Goal: Task Accomplishment & Management: Manage account settings

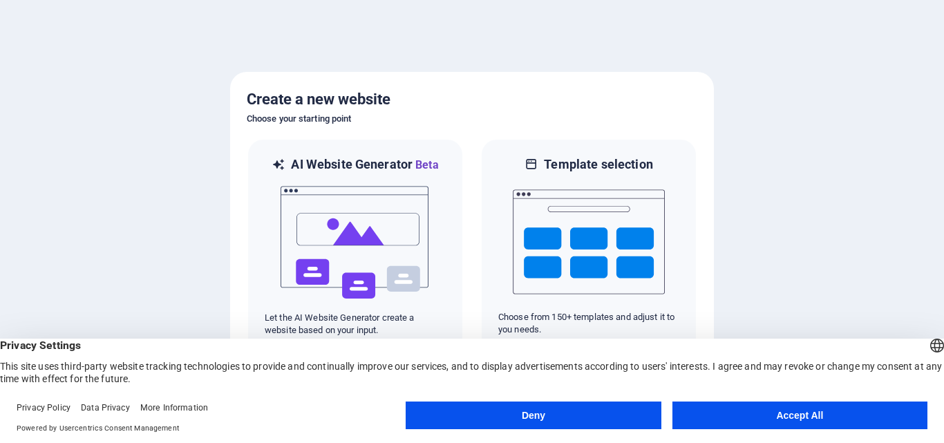
click at [839, 405] on button "Accept All" at bounding box center [799, 415] width 255 height 28
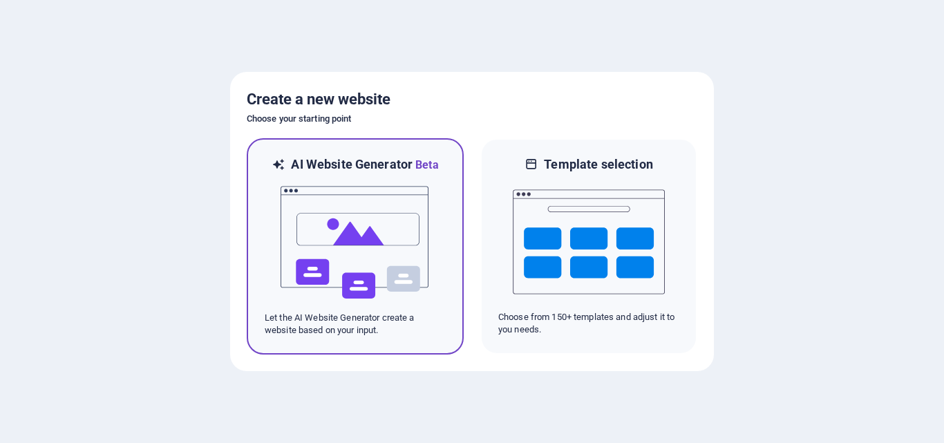
click at [381, 254] on img at bounding box center [355, 242] width 152 height 138
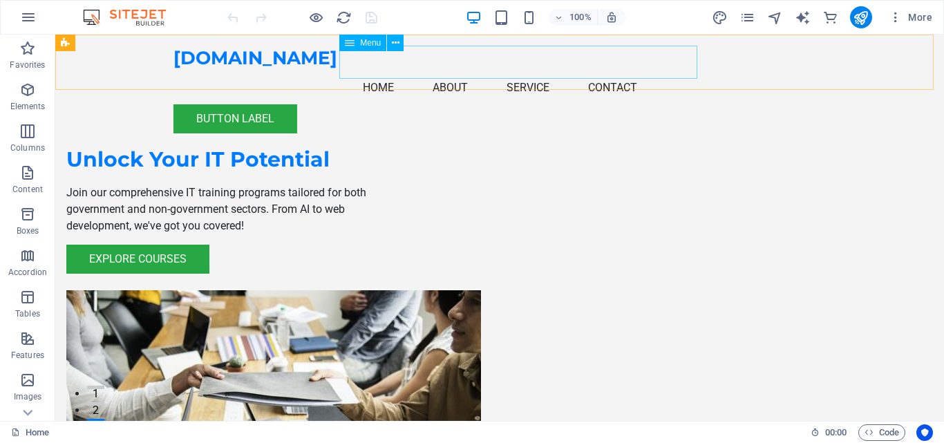
click at [631, 71] on nav "Home About Service Contact" at bounding box center [499, 87] width 652 height 33
click at [636, 71] on nav "Home About Service Contact" at bounding box center [499, 87] width 652 height 33
click at [635, 71] on nav "Home About Service Contact" at bounding box center [499, 87] width 652 height 33
select select
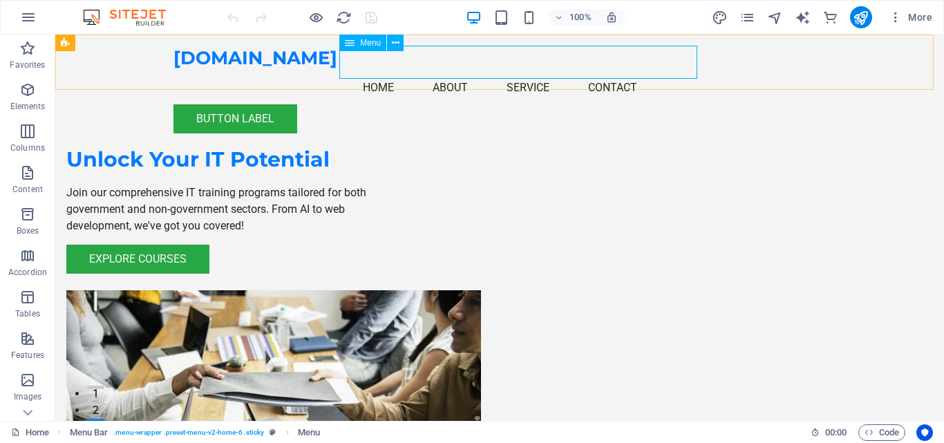
select select
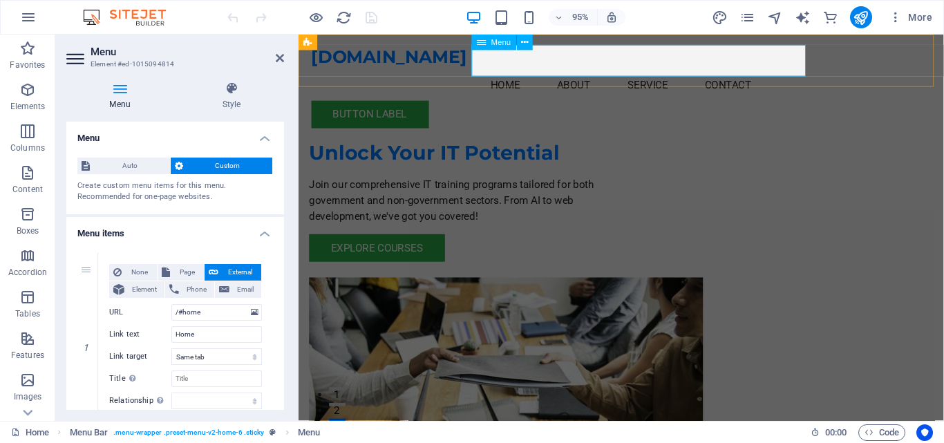
click at [788, 71] on nav "Home About Service Contact" at bounding box center [638, 87] width 652 height 33
click at [680, 71] on nav "Home About Service Contact" at bounding box center [638, 87] width 652 height 33
click at [609, 71] on nav "Home About Service Contact" at bounding box center [638, 87] width 652 height 33
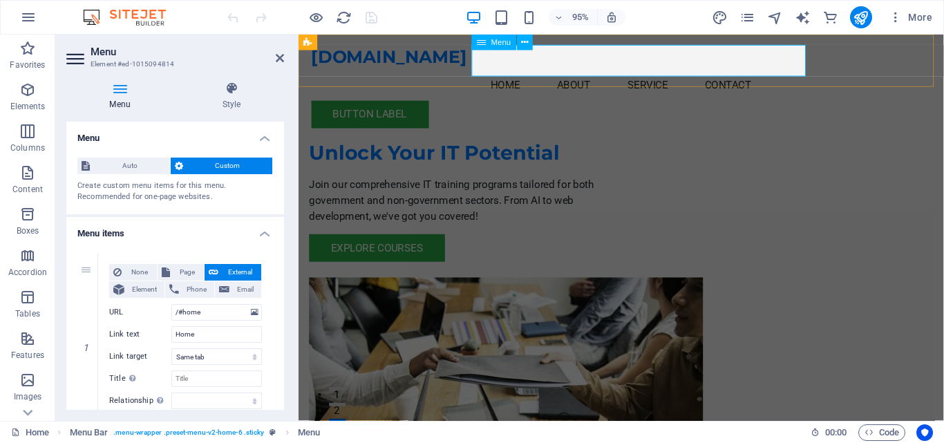
click at [609, 71] on nav "Home About Service Contact" at bounding box center [638, 87] width 652 height 33
click at [281, 55] on icon at bounding box center [280, 58] width 8 height 11
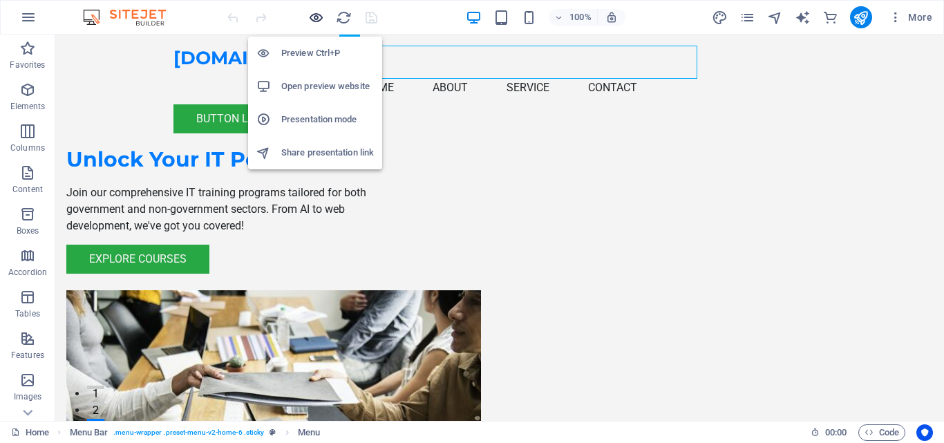
click at [315, 15] on icon "button" at bounding box center [316, 18] width 16 height 16
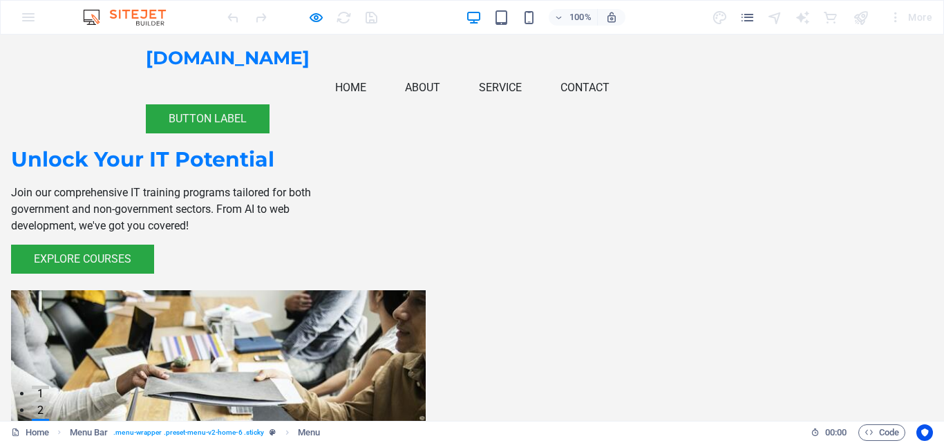
click at [104, 177] on div "Unlock Your IT Potential Join our comprehensive IT training programs tailored f…" at bounding box center [472, 328] width 944 height 587
click at [31, 20] on div "100% More" at bounding box center [472, 17] width 942 height 33
click at [122, 19] on img at bounding box center [131, 17] width 104 height 17
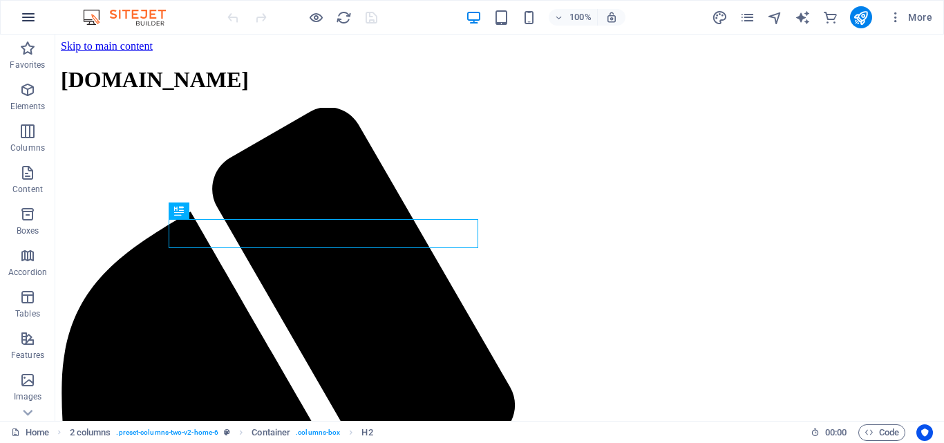
click at [31, 19] on icon "button" at bounding box center [28, 17] width 17 height 17
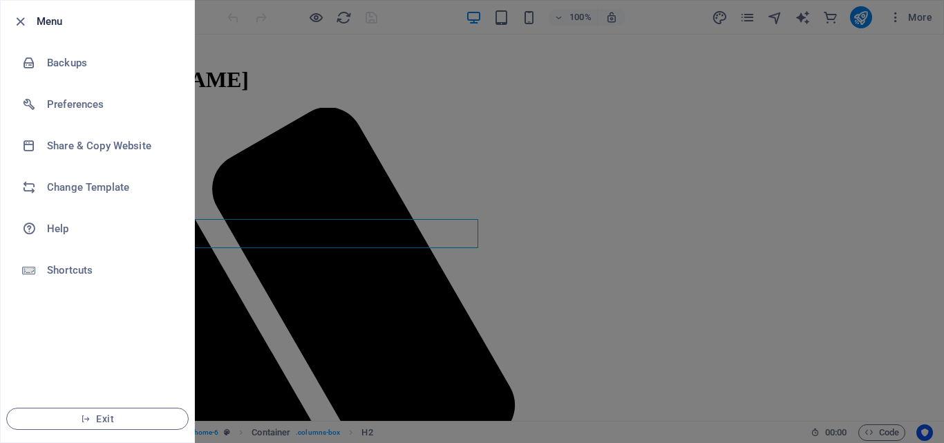
click at [396, 141] on div at bounding box center [472, 221] width 944 height 443
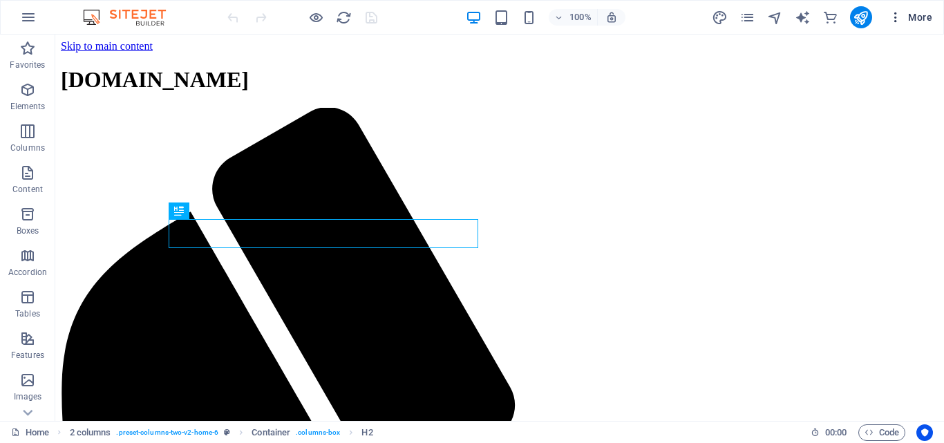
click at [911, 19] on span "More" at bounding box center [911, 17] width 44 height 14
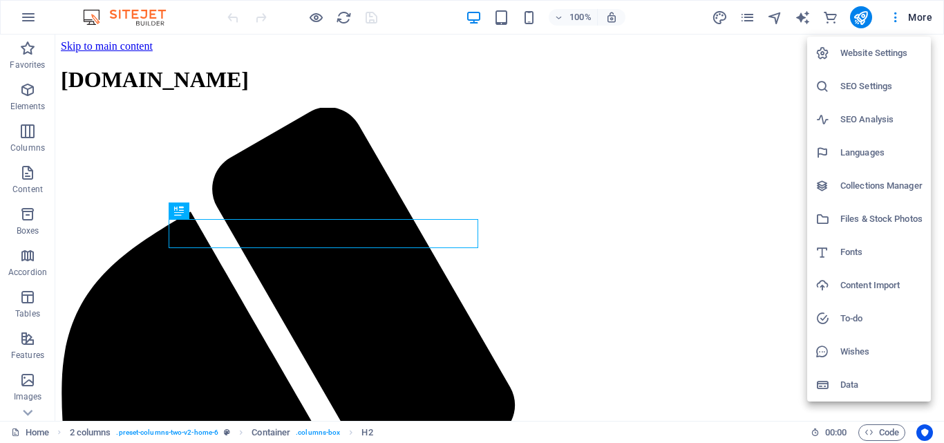
click at [345, 169] on div at bounding box center [472, 221] width 944 height 443
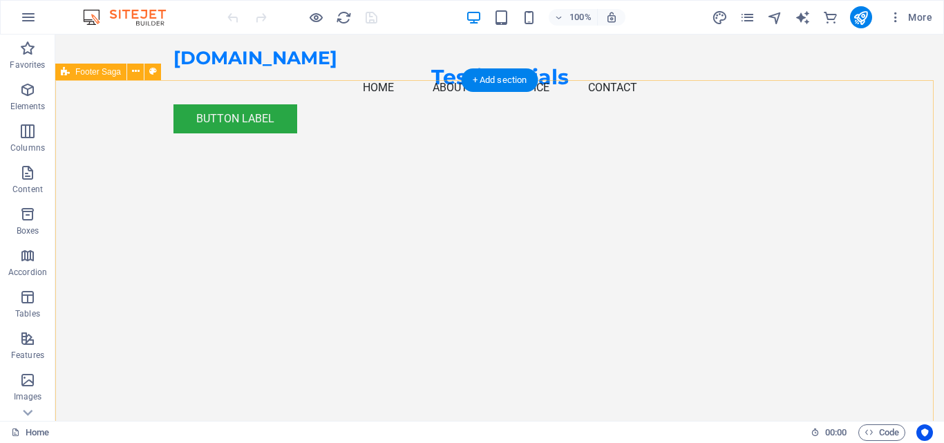
scroll to position [3075, 0]
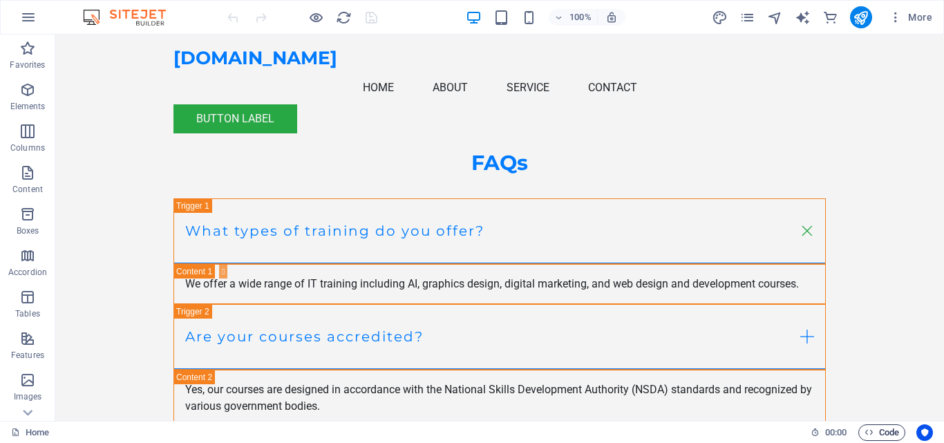
click at [880, 439] on span "Code" at bounding box center [881, 432] width 35 height 17
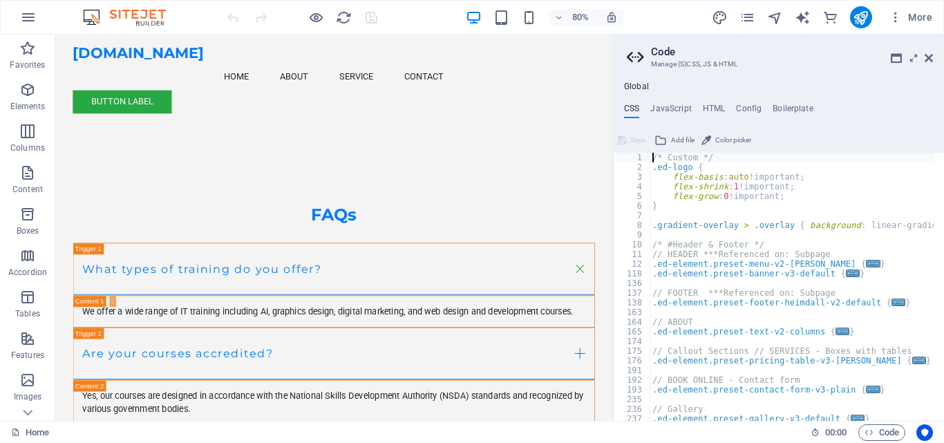
scroll to position [0, 0]
click at [929, 57] on icon at bounding box center [928, 58] width 8 height 11
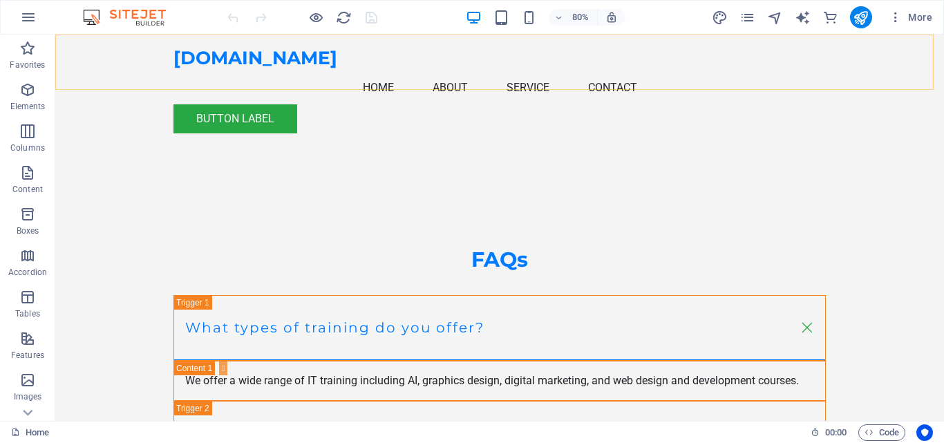
scroll to position [3075, 0]
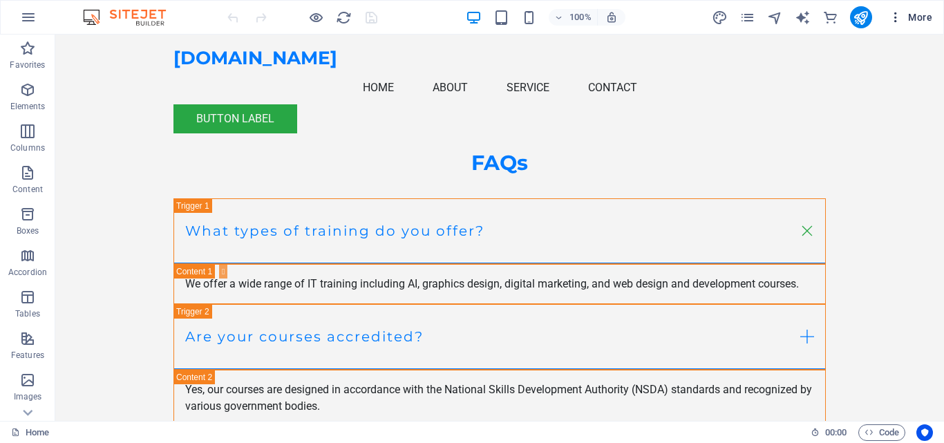
click at [899, 20] on icon "button" at bounding box center [896, 17] width 14 height 14
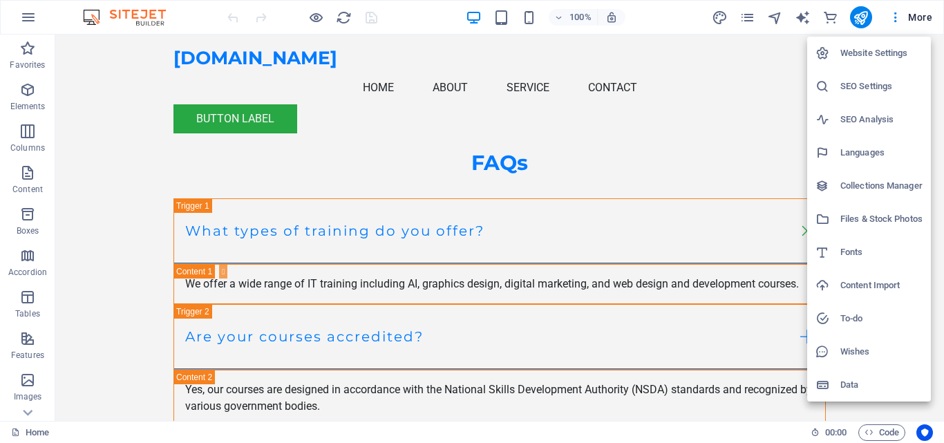
click at [29, 19] on div at bounding box center [472, 221] width 944 height 443
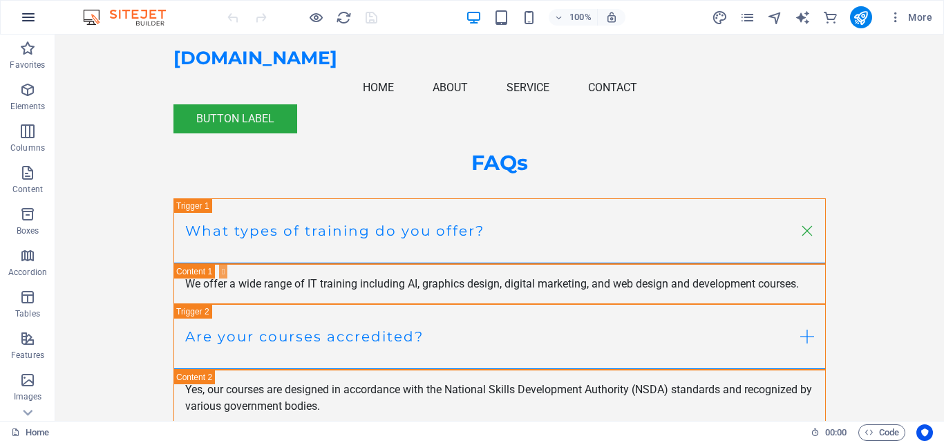
click at [28, 15] on icon "button" at bounding box center [28, 17] width 17 height 17
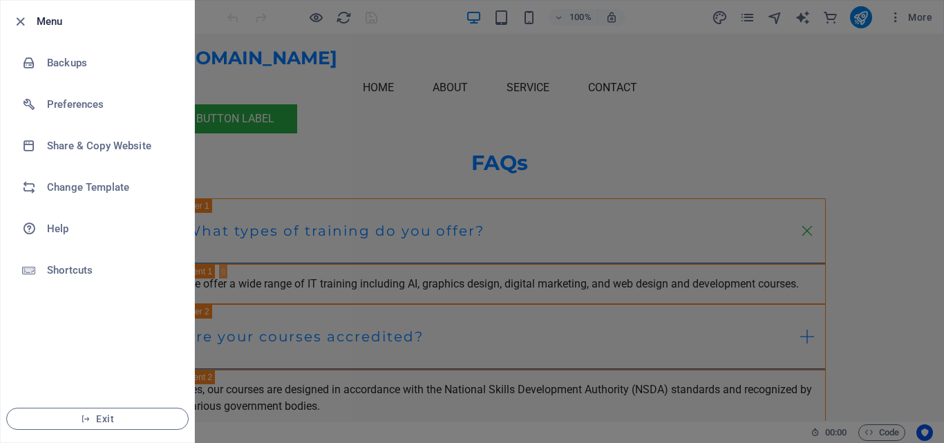
click at [486, 324] on div at bounding box center [472, 221] width 944 height 443
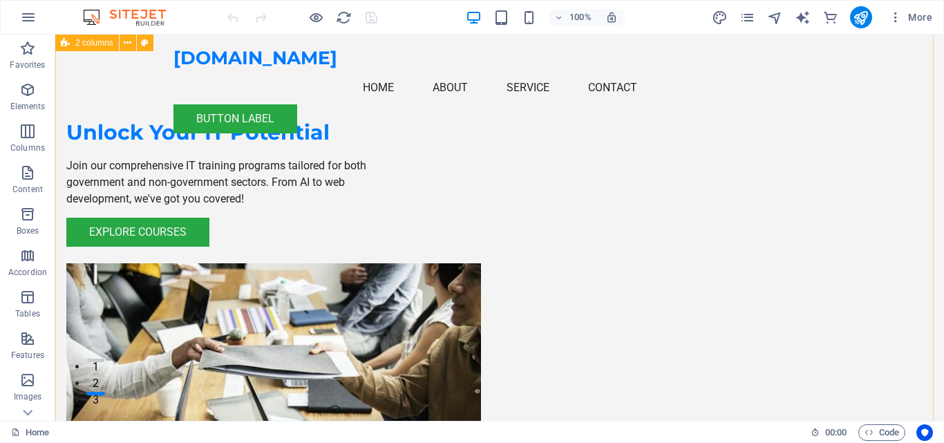
scroll to position [0, 0]
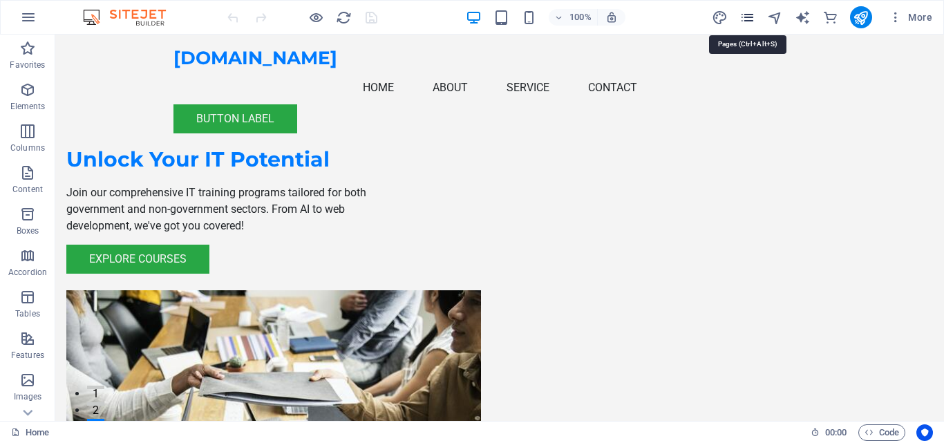
click at [743, 20] on icon "pages" at bounding box center [747, 18] width 16 height 16
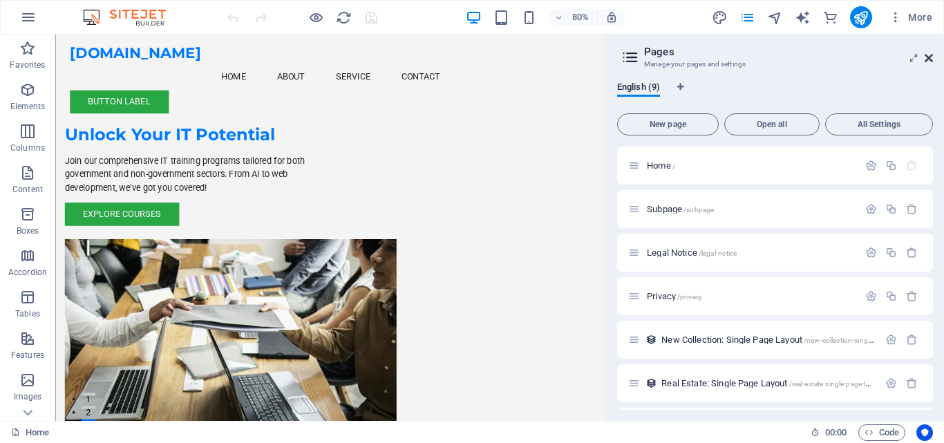
click at [927, 60] on icon at bounding box center [928, 58] width 8 height 11
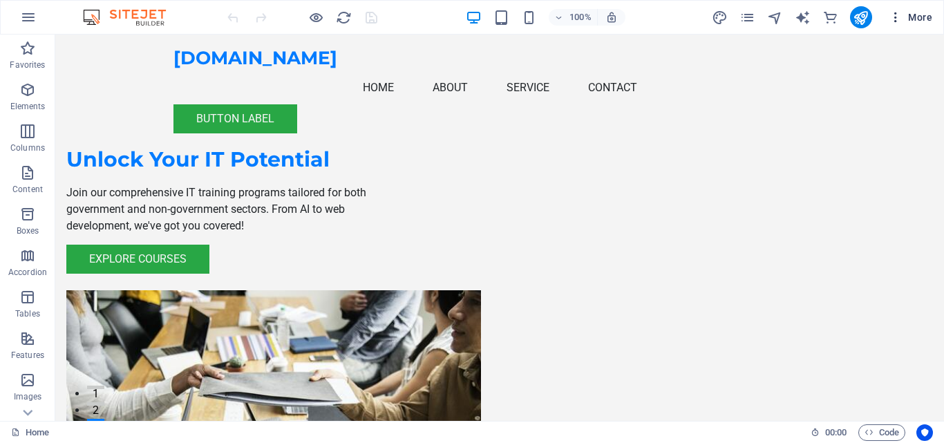
click at [895, 21] on icon "button" at bounding box center [896, 17] width 14 height 14
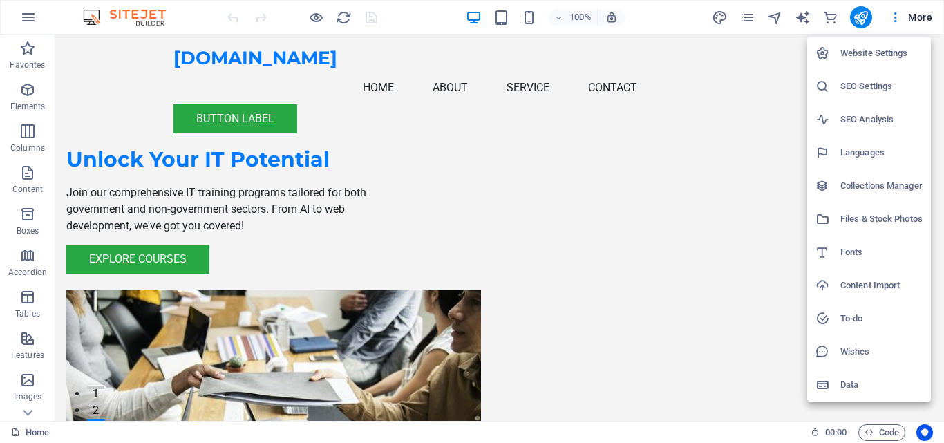
click at [675, 111] on div at bounding box center [472, 221] width 944 height 443
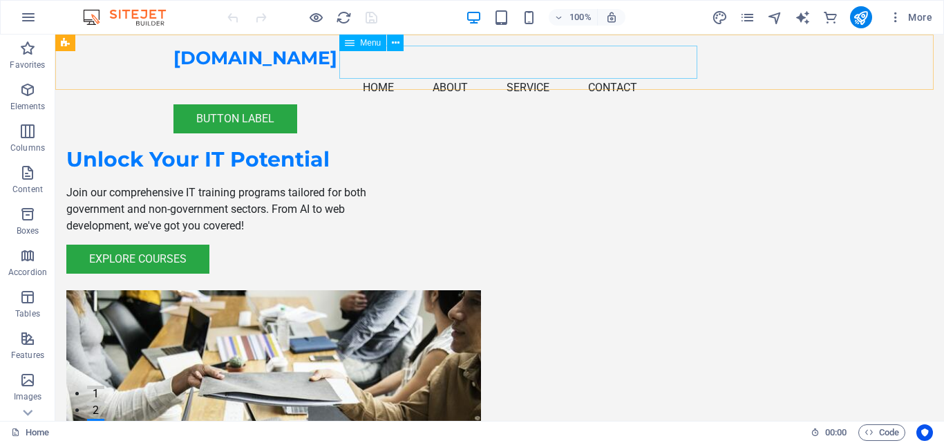
click at [648, 71] on nav "Home About Service Contact" at bounding box center [499, 87] width 652 height 33
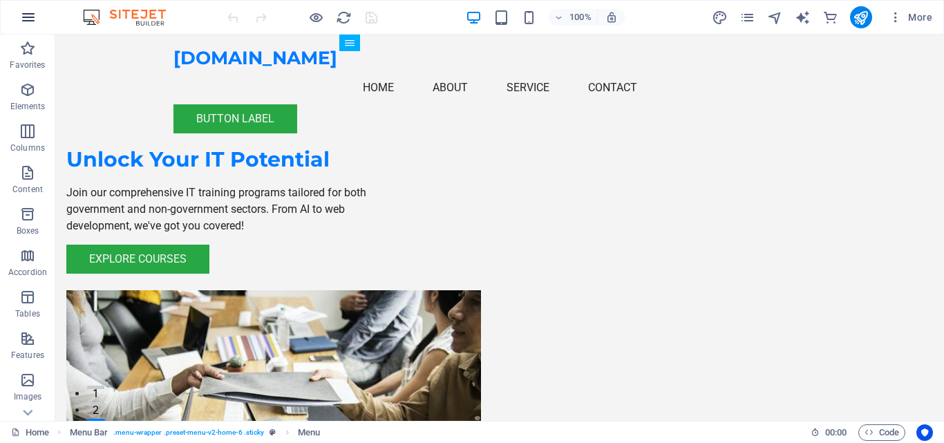
click at [31, 23] on icon "button" at bounding box center [28, 17] width 17 height 17
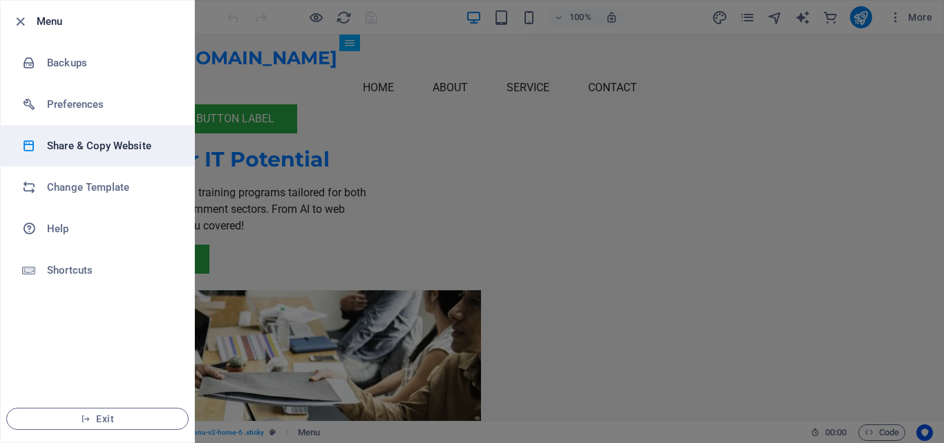
click at [106, 142] on h6 "Share & Copy Website" at bounding box center [111, 145] width 128 height 17
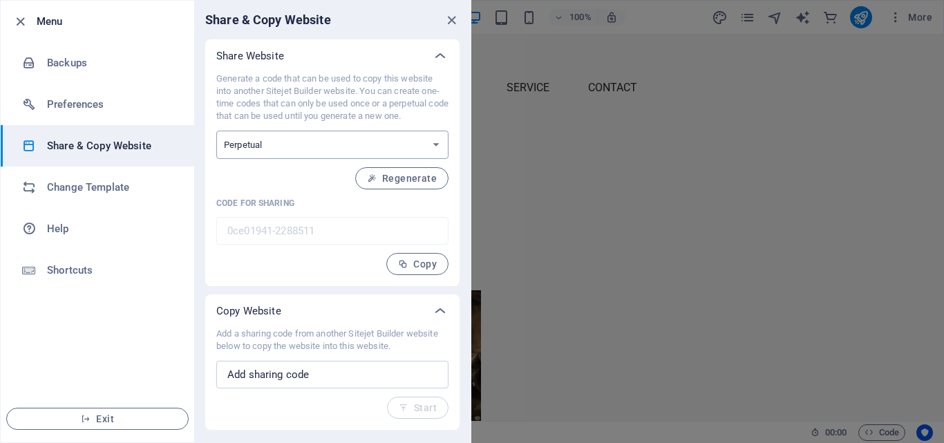
click at [412, 140] on select "One-time Perpetual" at bounding box center [332, 145] width 232 height 28
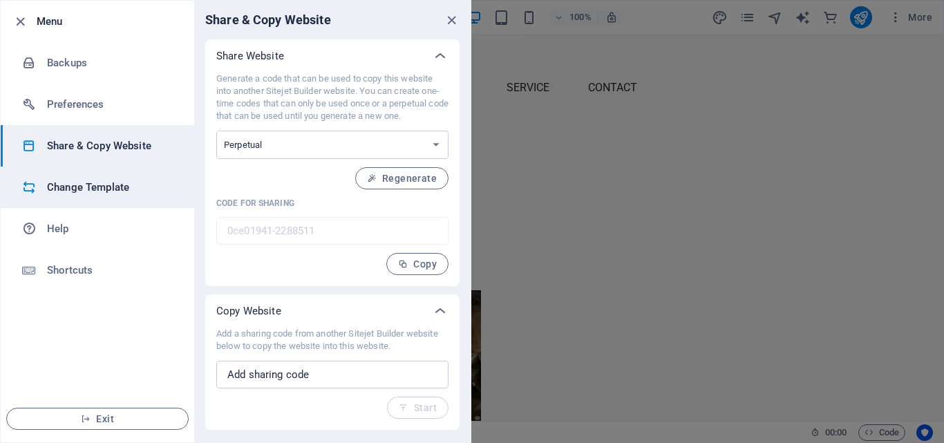
click at [92, 190] on h6 "Change Template" at bounding box center [111, 187] width 128 height 17
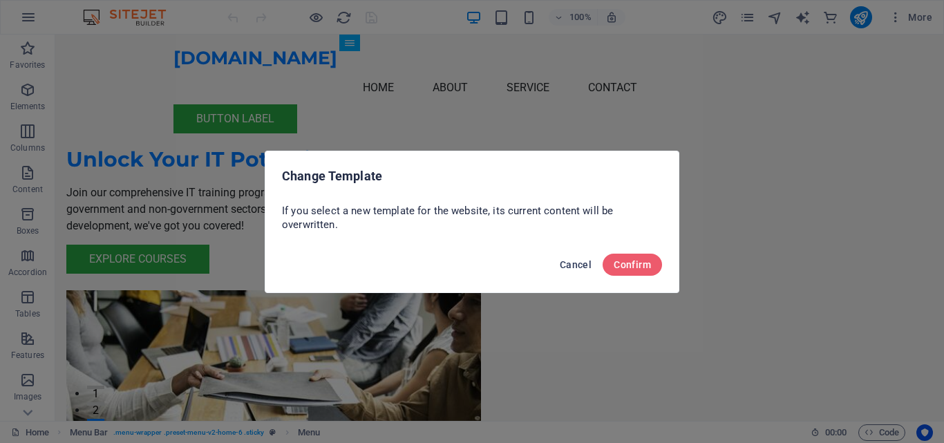
drag, startPoint x: 574, startPoint y: 261, endPoint x: 89, endPoint y: 19, distance: 542.0
click at [574, 261] on span "Cancel" at bounding box center [576, 264] width 32 height 11
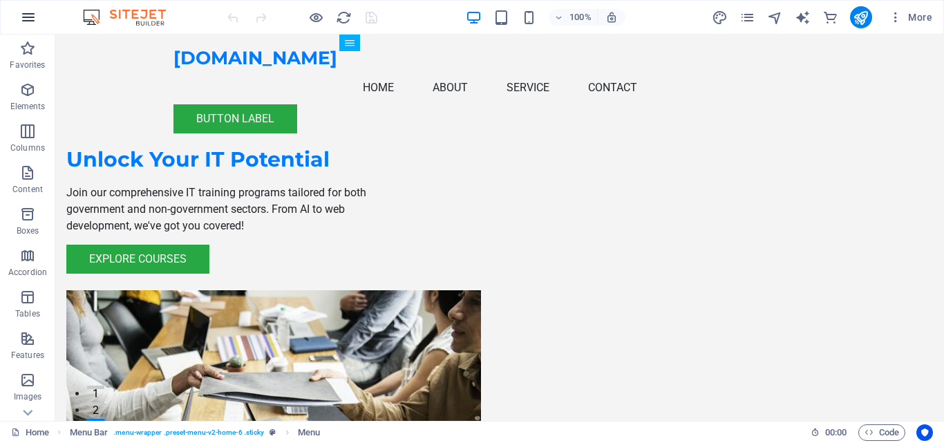
click at [30, 13] on icon "button" at bounding box center [28, 17] width 17 height 17
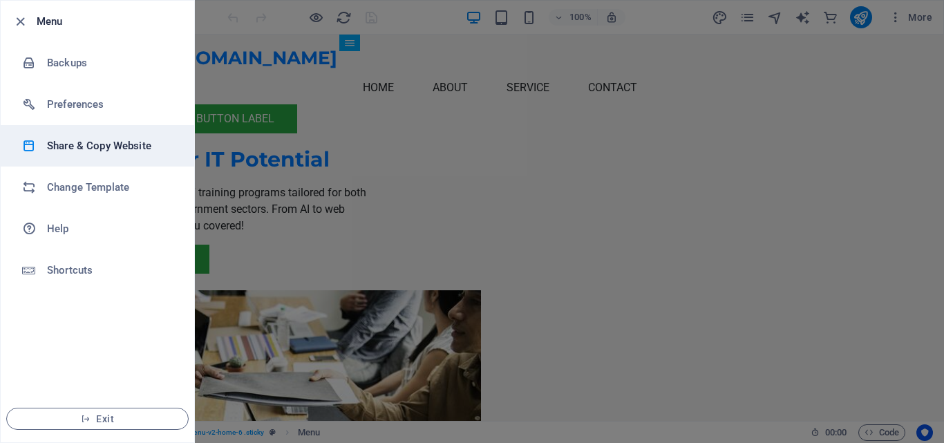
click at [114, 137] on li "Share & Copy Website" at bounding box center [97, 145] width 193 height 41
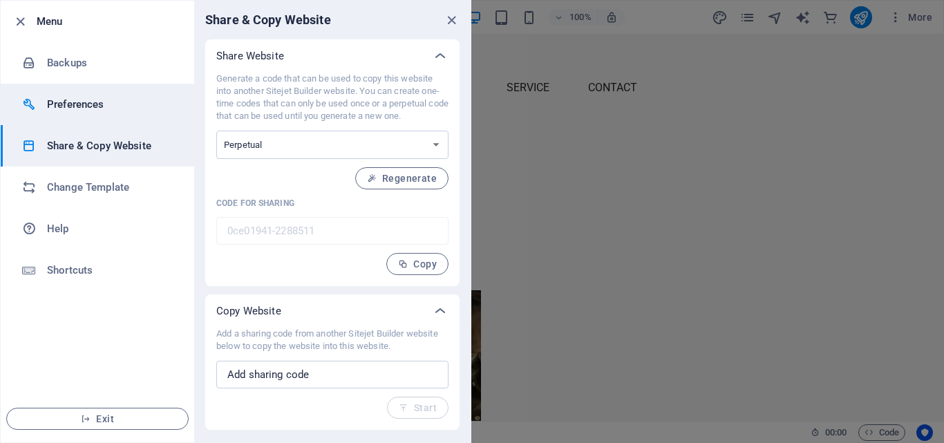
click at [122, 109] on h6 "Preferences" at bounding box center [111, 104] width 128 height 17
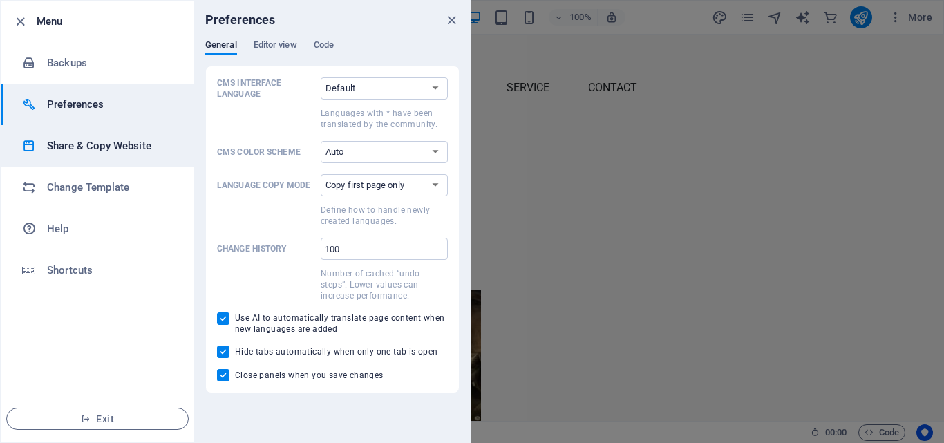
click at [118, 144] on h6 "Share & Copy Website" at bounding box center [111, 145] width 128 height 17
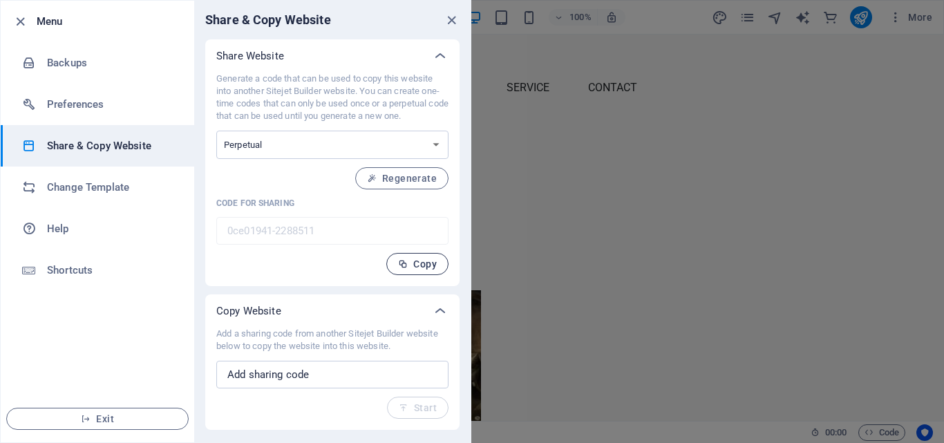
click at [432, 269] on button "Copy" at bounding box center [417, 264] width 62 height 22
click at [314, 383] on input "text" at bounding box center [332, 375] width 232 height 28
drag, startPoint x: 454, startPoint y: 21, endPoint x: 446, endPoint y: 17, distance: 9.3
click at [455, 21] on icon "close" at bounding box center [452, 20] width 16 height 16
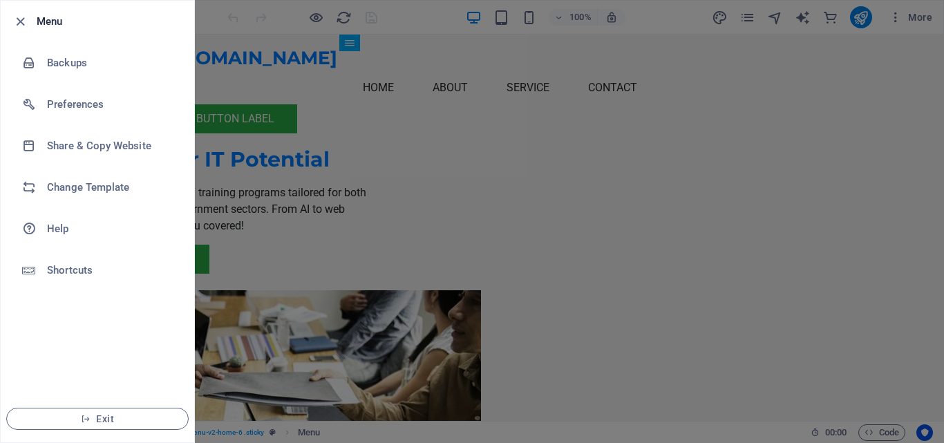
click at [413, 152] on div at bounding box center [472, 221] width 944 height 443
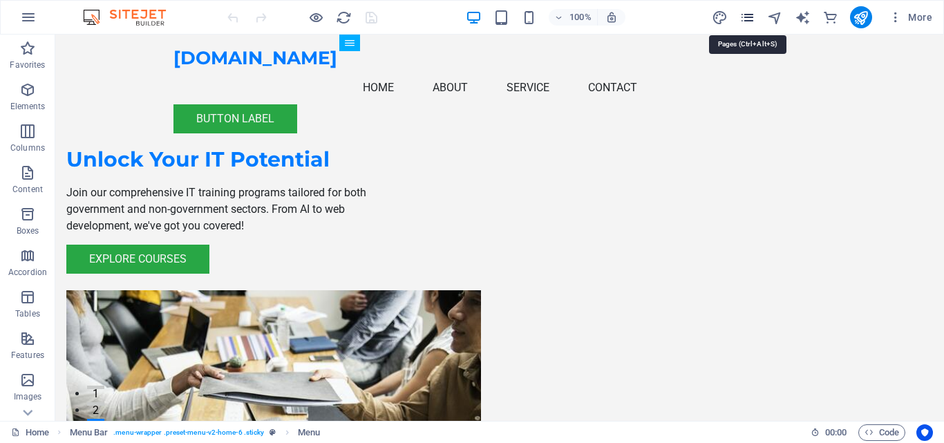
click at [744, 19] on icon "pages" at bounding box center [747, 18] width 16 height 16
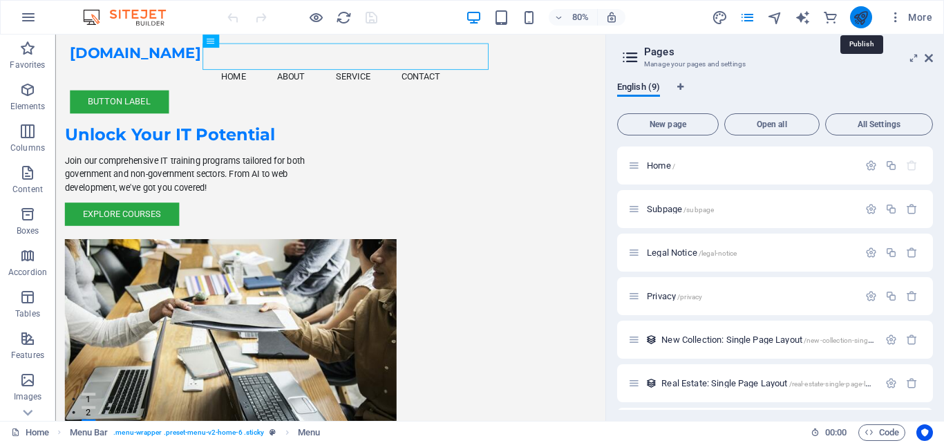
click at [855, 19] on icon "publish" at bounding box center [861, 18] width 16 height 16
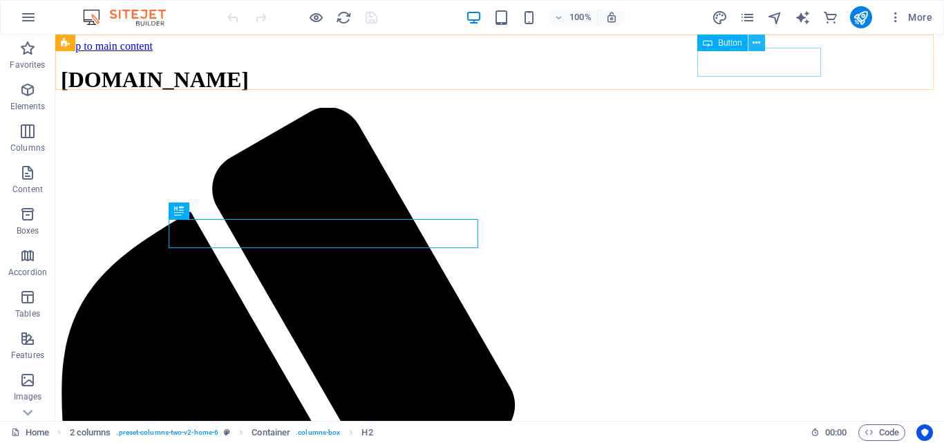
click at [753, 41] on icon at bounding box center [756, 43] width 8 height 15
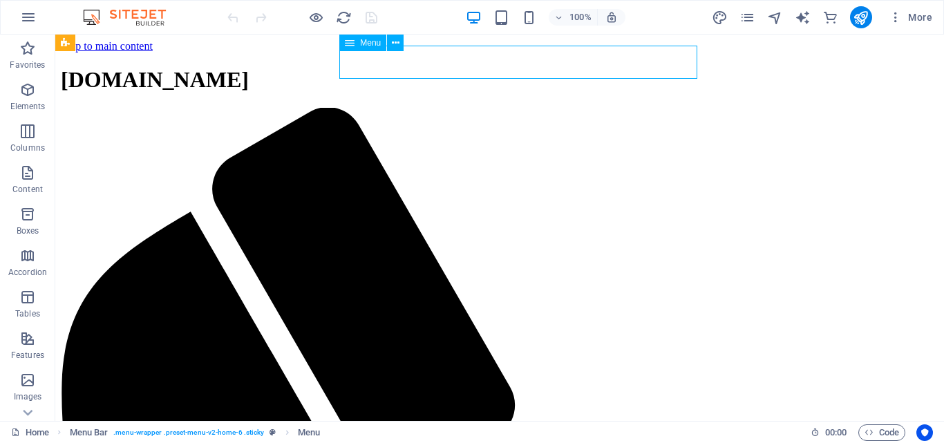
select select
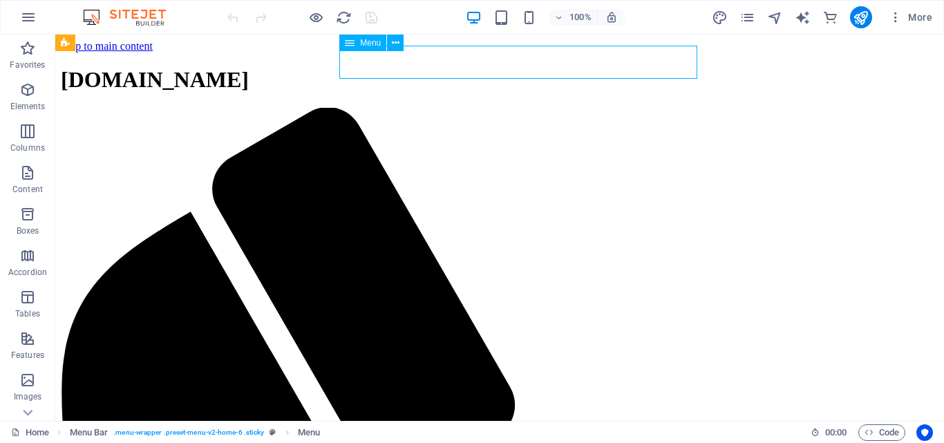
select select
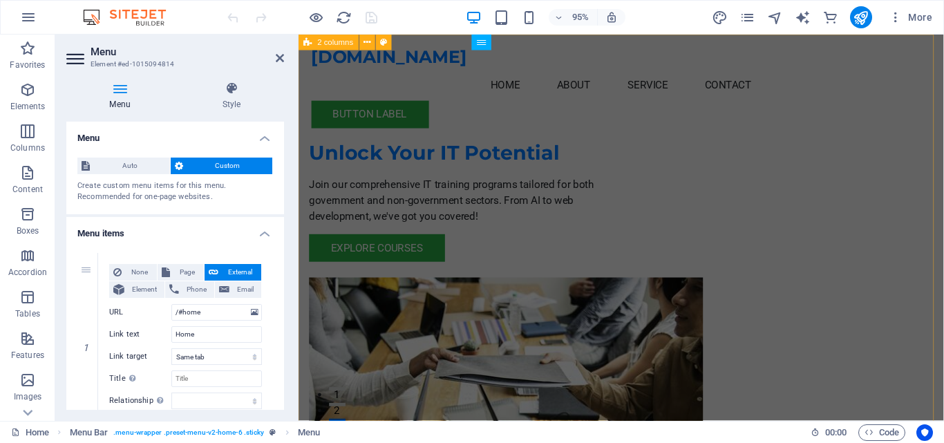
click at [546, 110] on div "Unlock Your IT Potential Join our comprehensive IT training programs tailored f…" at bounding box center [637, 328] width 679 height 587
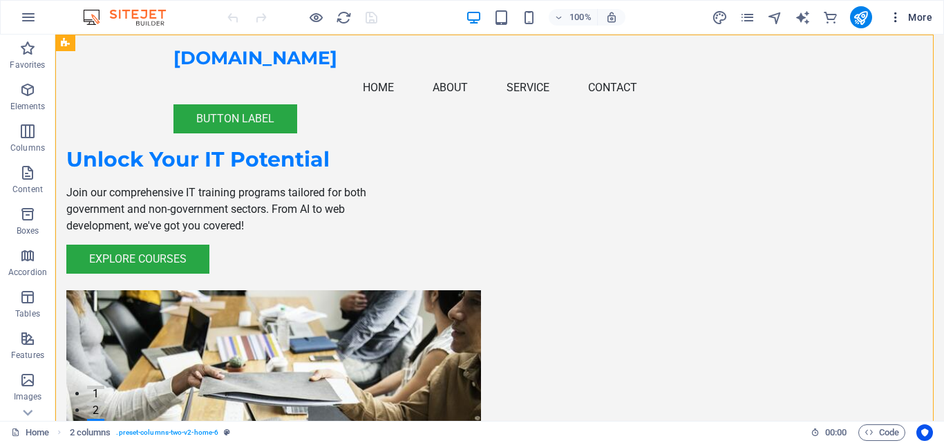
click at [901, 21] on icon "button" at bounding box center [896, 17] width 14 height 14
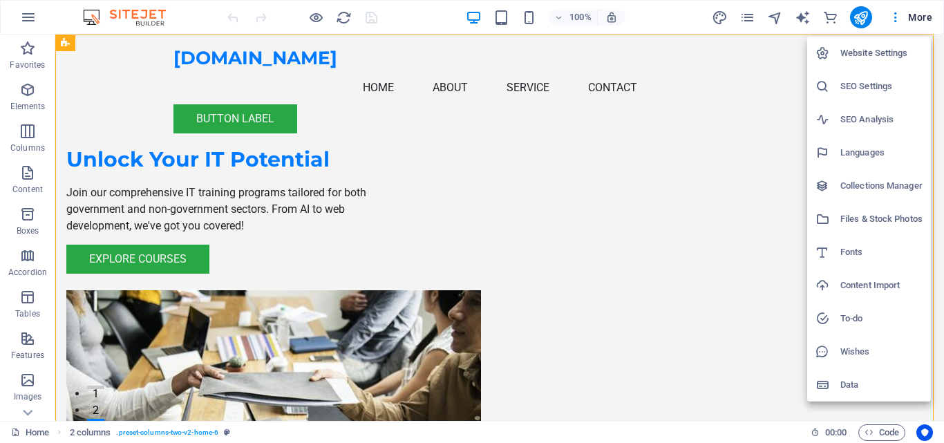
click at [890, 47] on h6 "Website Settings" at bounding box center [881, 53] width 82 height 17
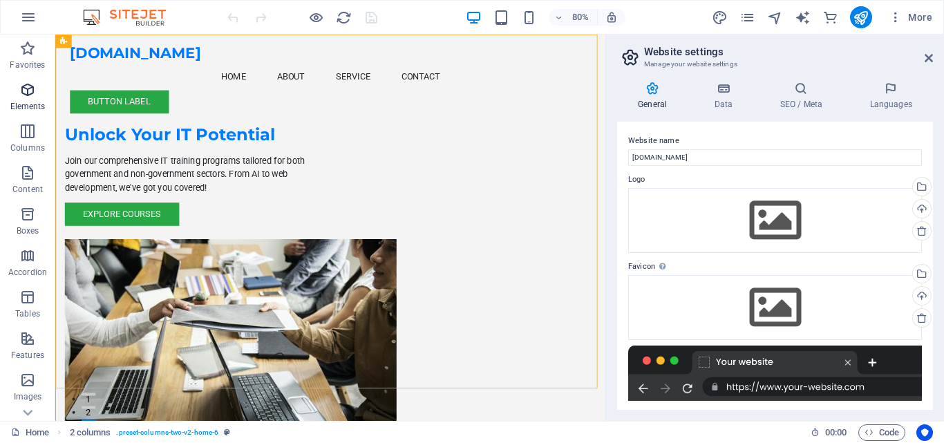
click at [36, 103] on p "Elements" at bounding box center [27, 106] width 35 height 11
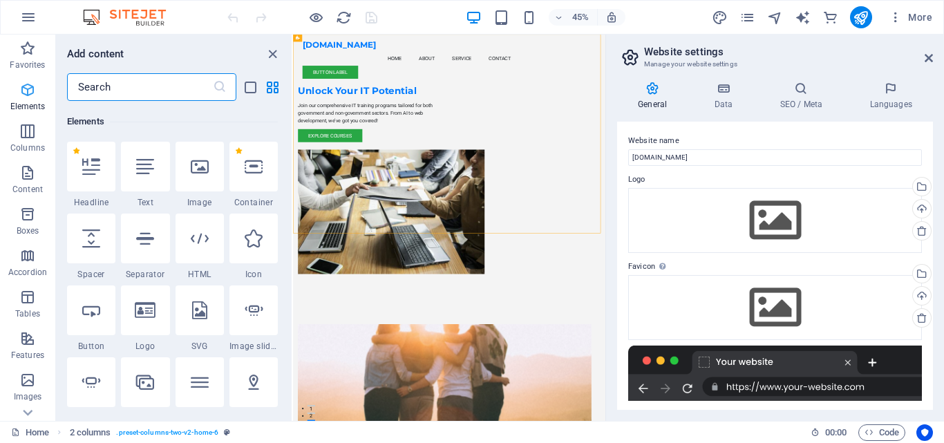
scroll to position [147, 0]
click at [24, 61] on p "Favorites" at bounding box center [27, 64] width 35 height 11
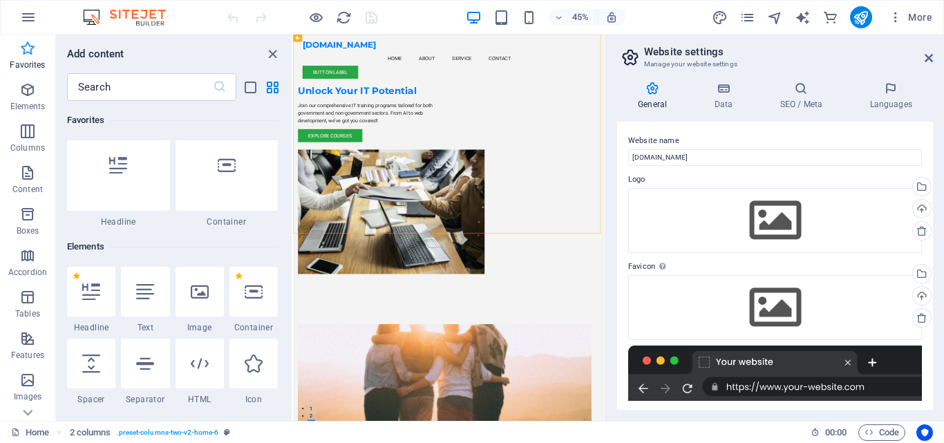
scroll to position [0, 0]
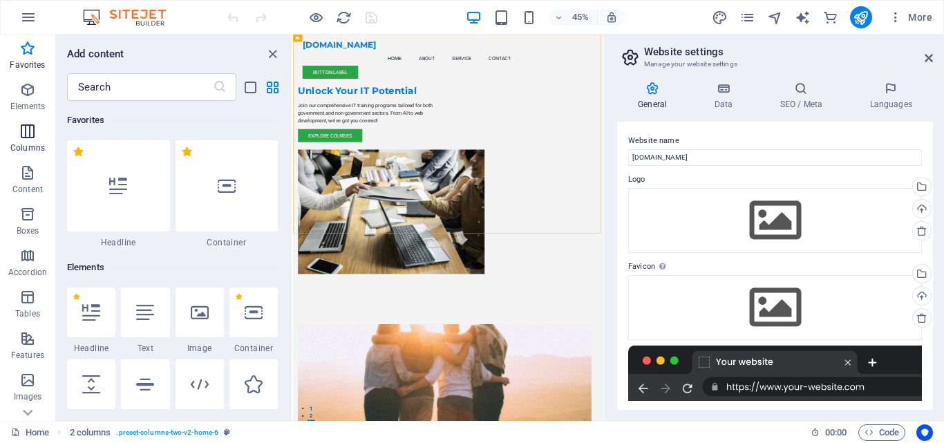
click at [22, 144] on p "Columns" at bounding box center [27, 147] width 35 height 11
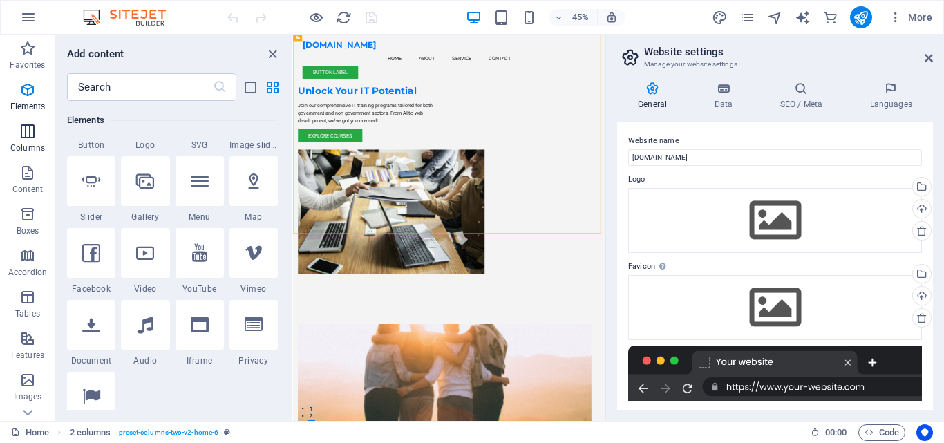
scroll to position [684, 0]
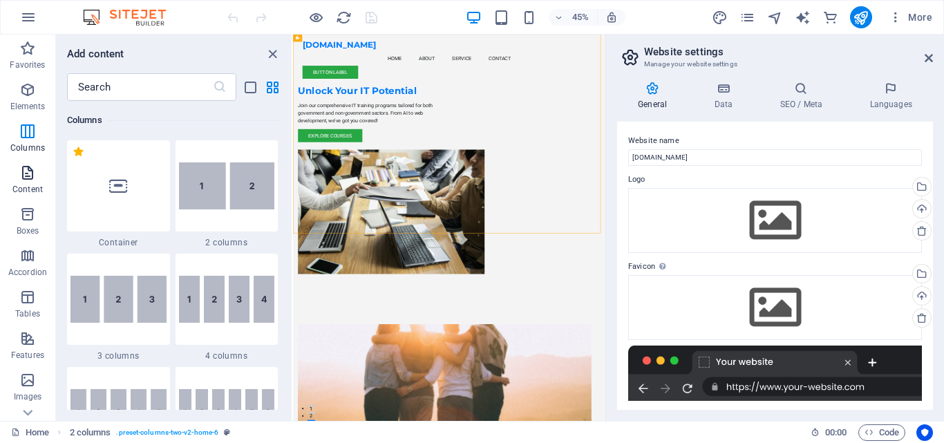
click at [22, 167] on icon "button" at bounding box center [27, 172] width 17 height 17
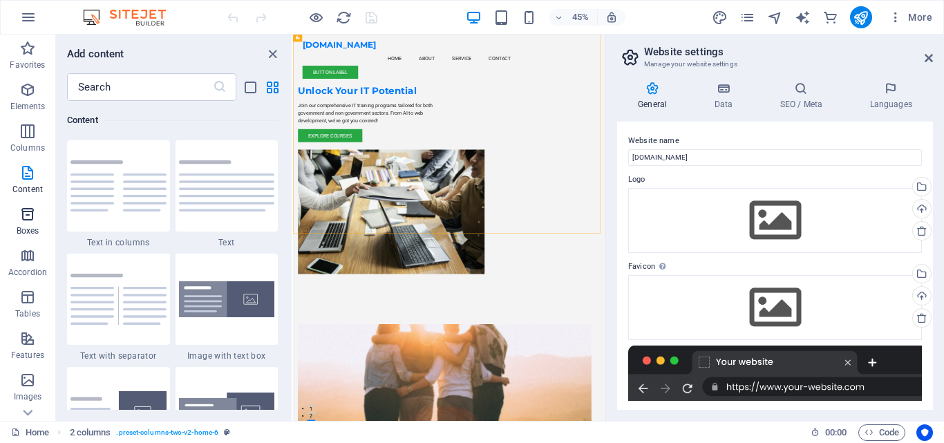
click at [26, 216] on icon "button" at bounding box center [27, 214] width 17 height 17
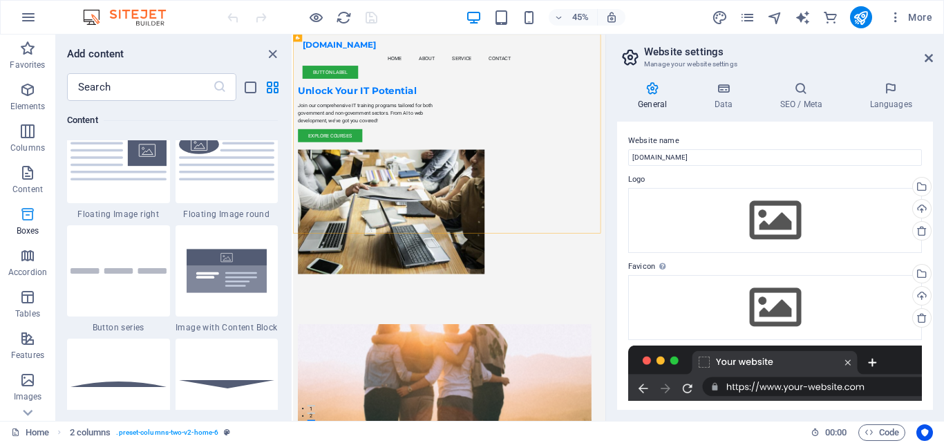
scroll to position [3811, 0]
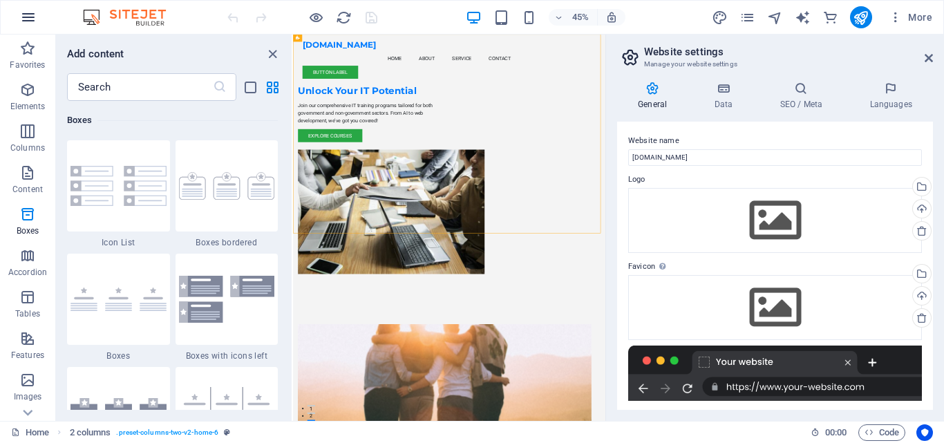
click at [29, 18] on icon "button" at bounding box center [28, 17] width 17 height 17
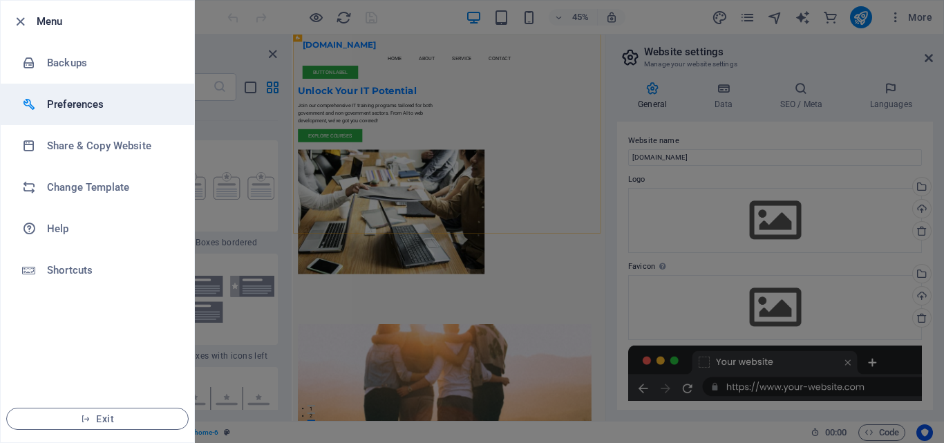
click at [96, 94] on li "Preferences" at bounding box center [97, 104] width 193 height 41
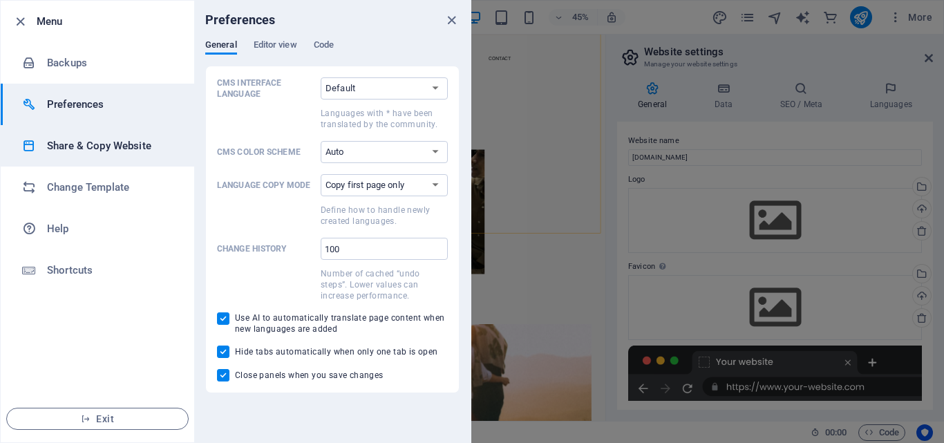
click at [102, 132] on li "Share & Copy Website" at bounding box center [97, 145] width 193 height 41
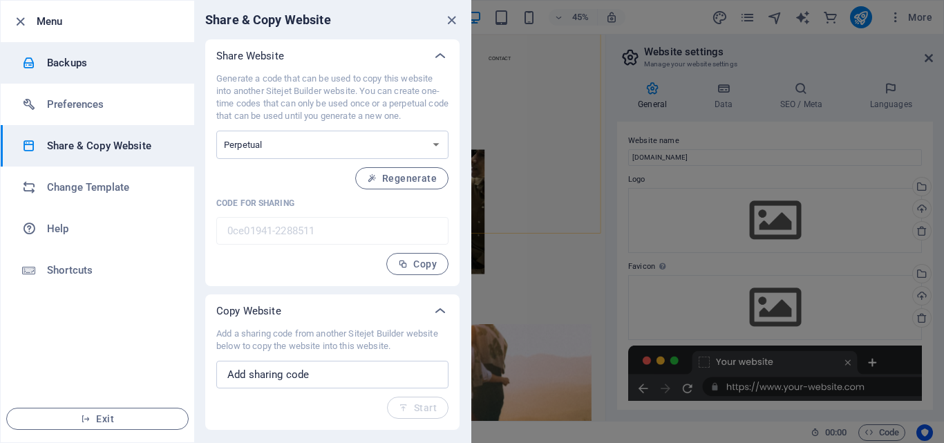
click at [110, 61] on h6 "Backups" at bounding box center [111, 63] width 128 height 17
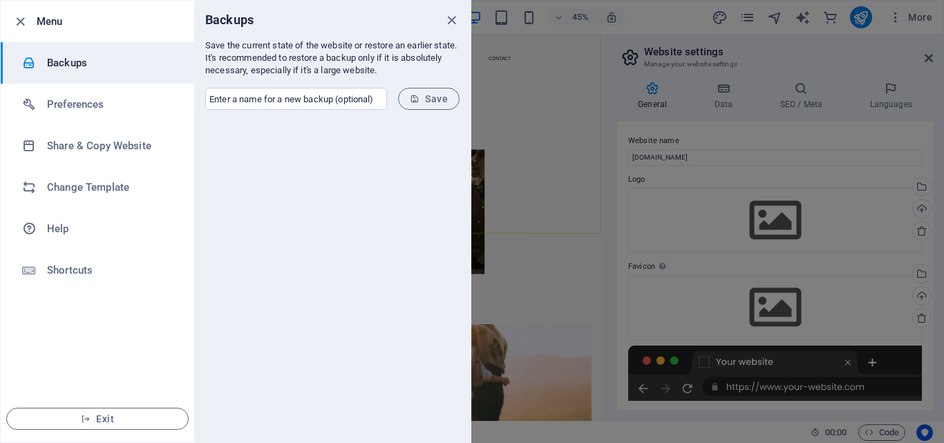
click at [457, 21] on icon "close" at bounding box center [452, 20] width 16 height 16
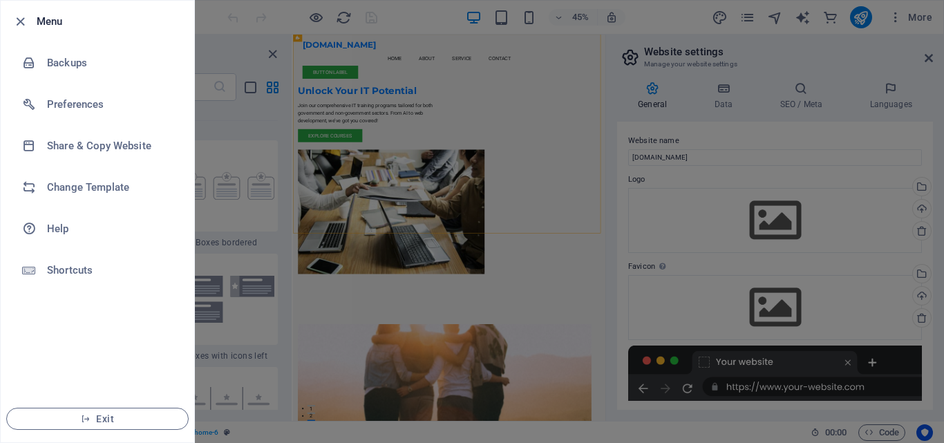
click at [580, 73] on div at bounding box center [472, 221] width 944 height 443
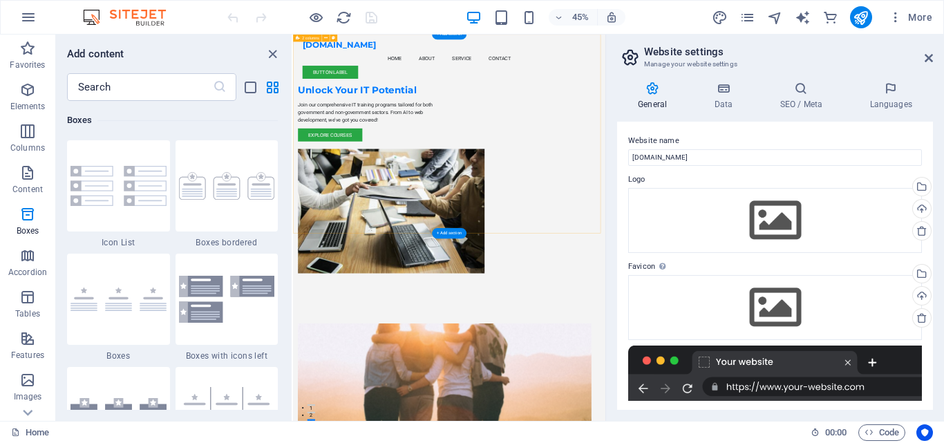
scroll to position [0, 0]
click at [689, 71] on nav "Home About Service Contact" at bounding box center [640, 87] width 652 height 33
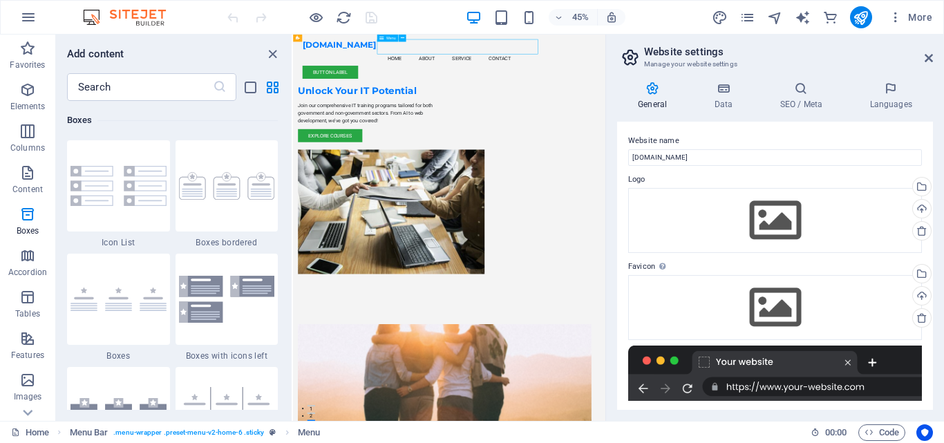
click at [692, 71] on nav "Home About Service Contact" at bounding box center [640, 87] width 652 height 33
select select
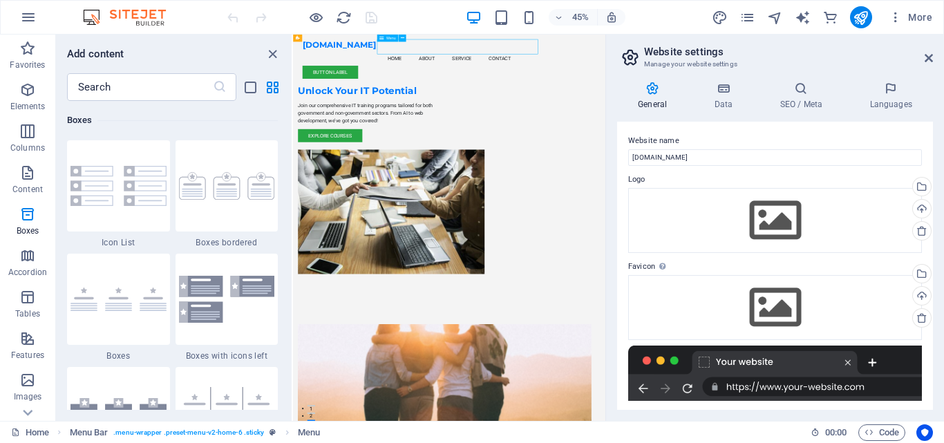
select select
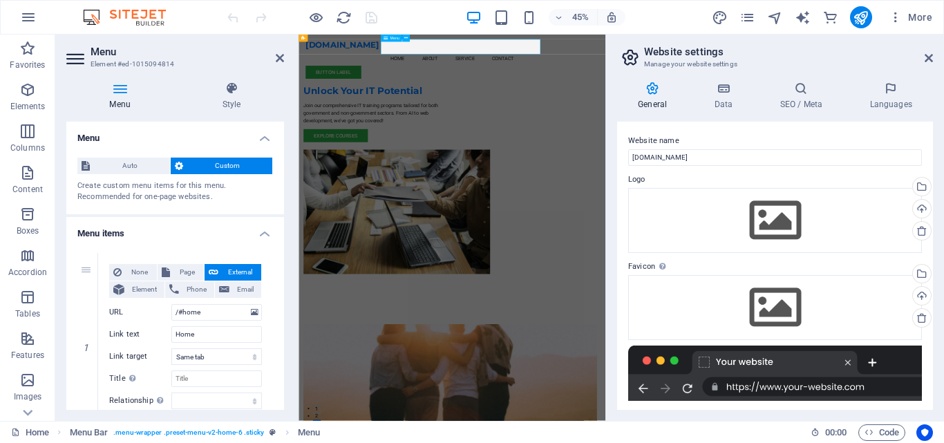
click at [691, 71] on nav "Home About Service Contact" at bounding box center [640, 87] width 652 height 33
click at [766, 71] on nav "Home About Service Contact" at bounding box center [640, 87] width 652 height 33
click at [754, 19] on icon "pages" at bounding box center [747, 18] width 16 height 16
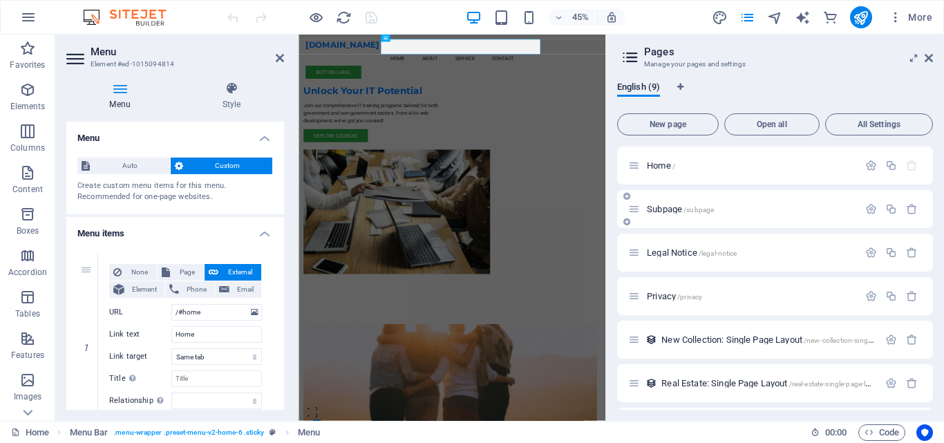
click at [675, 204] on div "Subpage /subpage" at bounding box center [743, 209] width 230 height 16
click at [676, 209] on span "Subpage /subpage" at bounding box center [680, 209] width 67 height 10
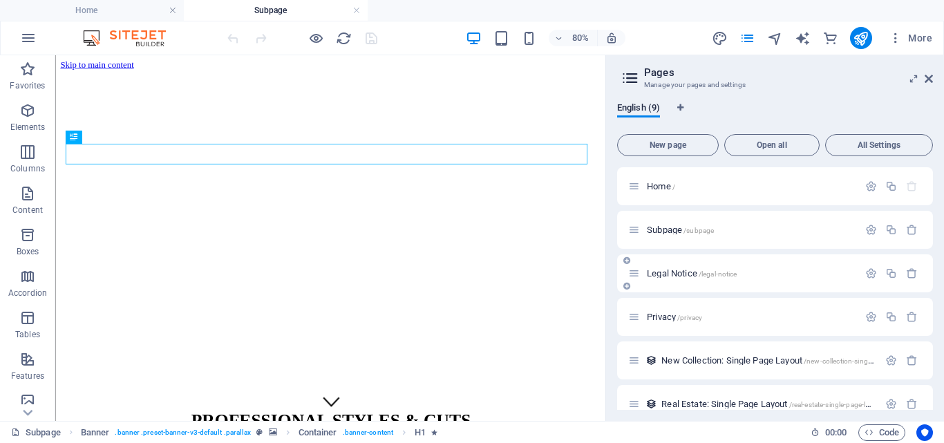
click at [677, 278] on div "Legal Notice /legal-notice" at bounding box center [743, 273] width 230 height 16
click at [681, 269] on span "Legal Notice /legal-notice" at bounding box center [692, 273] width 90 height 10
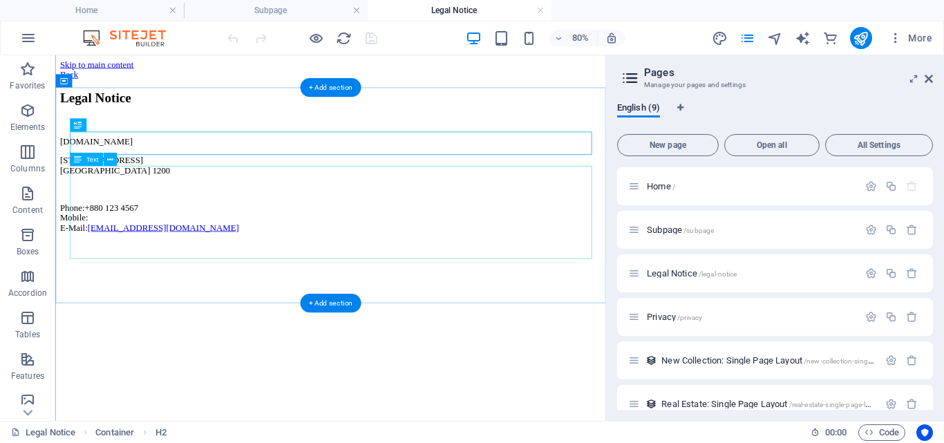
click at [180, 267] on div "[DOMAIN_NAME] [STREET_ADDRESS] Phone: [PHONE_NUMBER] Mobile: E-Mail: [EMAIL_ADD…" at bounding box center [399, 217] width 676 height 120
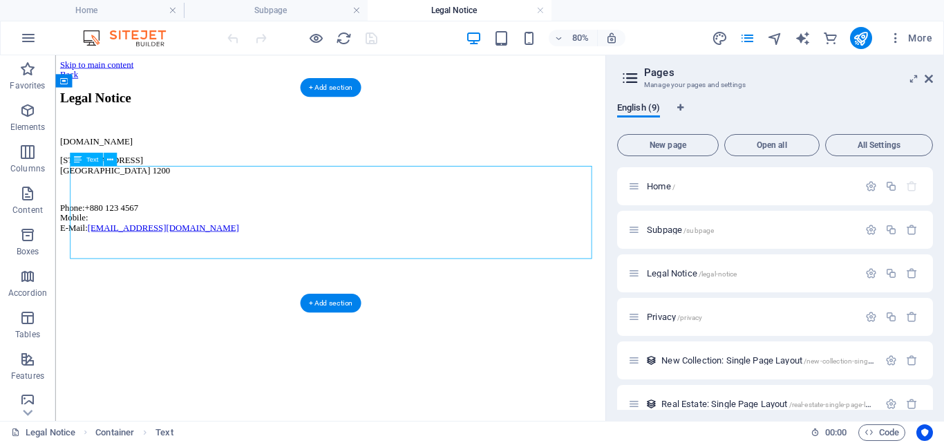
click at [178, 267] on div "[DOMAIN_NAME] [STREET_ADDRESS] Phone: [PHONE_NUMBER] Mobile: E-Mail: [EMAIL_ADD…" at bounding box center [399, 217] width 676 height 120
drag, startPoint x: 178, startPoint y: 266, endPoint x: 209, endPoint y: 278, distance: 33.5
click at [178, 266] on div "[DOMAIN_NAME] [STREET_ADDRESS] Phone: [PHONE_NUMBER] Mobile: E-Mail: [EMAIL_ADD…" at bounding box center [399, 217] width 676 height 120
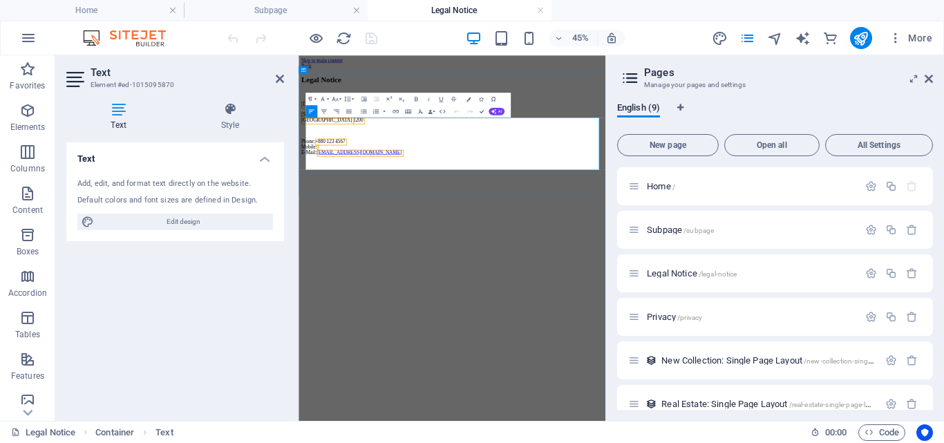
click at [433, 273] on p "Phone: [PHONE_NUMBER] Mobile: E-Mail: [EMAIL_ADDRESS][DOMAIN_NAME]" at bounding box center [639, 258] width 671 height 37
click at [493, 272] on p "Phone: [PHONE_NUMBER], Mobile: E-Mail: [EMAIL_ADDRESS][DOMAIN_NAME]" at bounding box center [639, 258] width 671 height 37
click at [473, 251] on span "[PHONE_NUMBER], [PHONE_NUMBER]" at bounding box center [435, 246] width 202 height 12
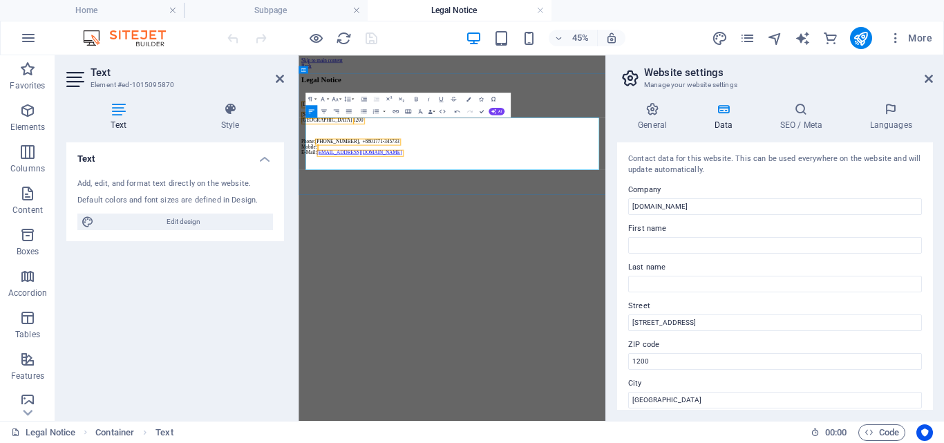
click at [496, 251] on span "[PHONE_NUMBER], +8801771-345733" at bounding box center [427, 246] width 187 height 12
click at [343, 267] on p "Phone: [PHONE_NUMBER], [PHONE_NUMBER] Mobile: E-Mail: [EMAIL_ADDRESS][DOMAIN_NA…" at bounding box center [639, 258] width 671 height 37
click at [375, 277] on p "Mobile: [PHONE_NUMBER], [PHONE_NUMBER] Mobile: E-Mail: [EMAIL_ADDRESS][DOMAIN_N…" at bounding box center [639, 258] width 671 height 37
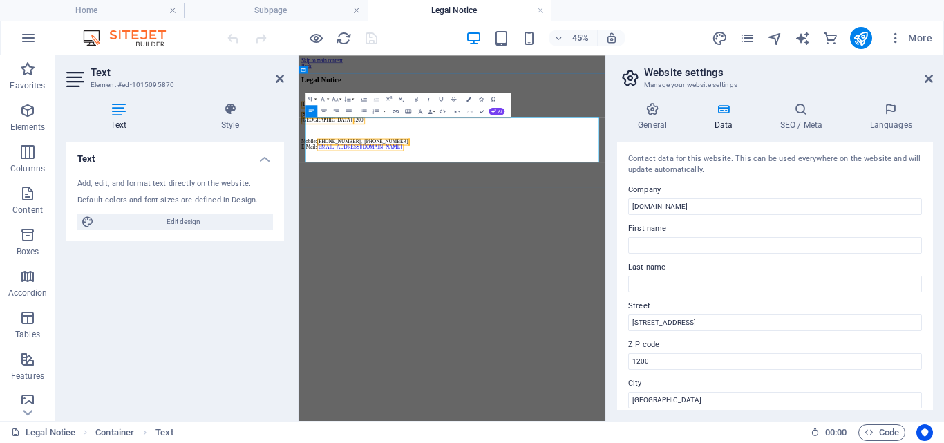
click at [482, 265] on p "Mobile: [PHONE_NUMBER], [PHONE_NUMBER] E-Mail: [EMAIL_ADDRESS][DOMAIN_NAME]" at bounding box center [639, 252] width 671 height 25
drag, startPoint x: 377, startPoint y: 234, endPoint x: 309, endPoint y: 225, distance: 68.3
click at [309, 225] on div "Legal Notice [DOMAIN_NAME] [STREET_ADDRESS] Mobile: [PHONE_NUMBER], [PHONE_NUMB…" at bounding box center [639, 181] width 671 height 165
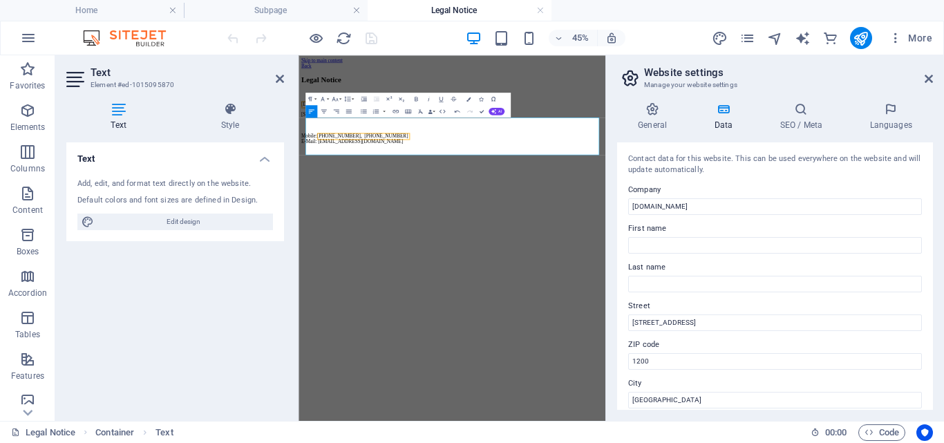
click at [820, 263] on html "Skip to main content Back Legal Notice [DOMAIN_NAME] 888/1, [GEOGRAPHIC_DATA][P…" at bounding box center [639, 159] width 682 height 208
click at [500, 263] on html "Skip to main content Back Legal Notice [DOMAIN_NAME] 888/1, [GEOGRAPHIC_DATA][P…" at bounding box center [639, 159] width 682 height 208
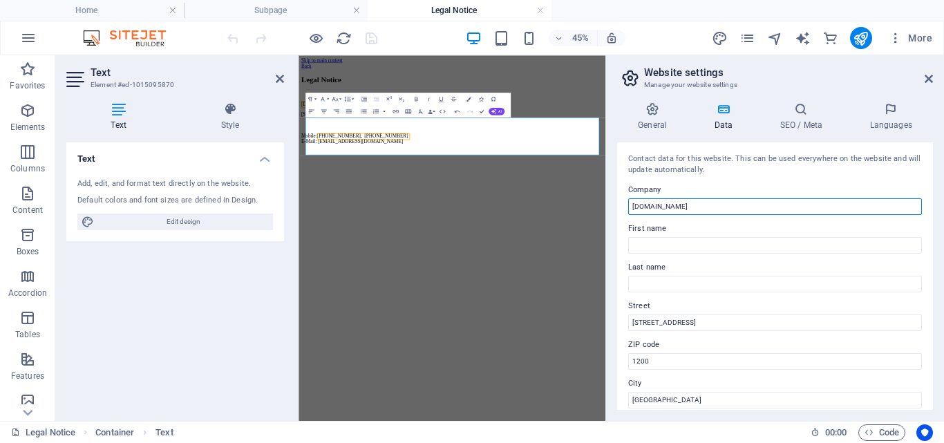
click at [693, 202] on input "[DOMAIN_NAME]" at bounding box center [775, 206] width 294 height 17
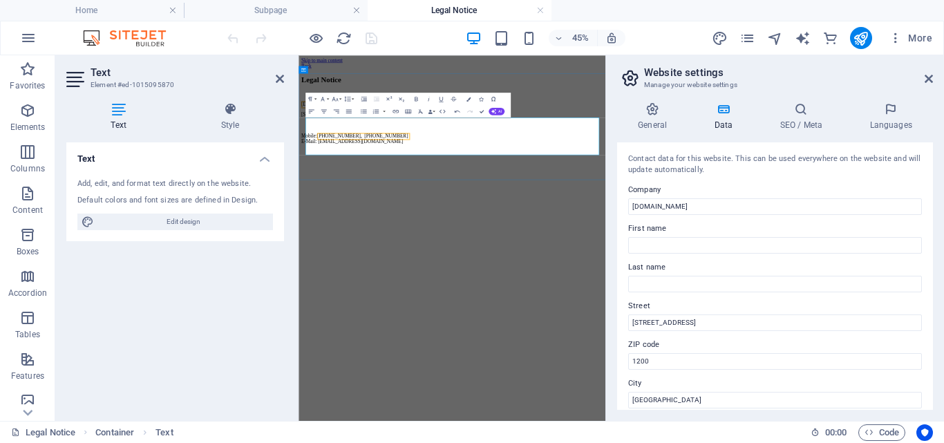
click at [569, 252] on p "Mobile: [PHONE_NUMBER], [PHONE_NUMBER] E-Mail: [EMAIL_ADDRESS][DOMAIN_NAME]" at bounding box center [639, 239] width 671 height 25
drag, startPoint x: 604, startPoint y: 215, endPoint x: 265, endPoint y: 211, distance: 339.3
click at [298, 211] on html "Skip to main content Back Legal Notice [DOMAIN_NAME] 888/1, [GEOGRAPHIC_DATA][P…" at bounding box center [639, 159] width 682 height 208
copy p "[STREET_ADDRESS][PERSON_NAME]"
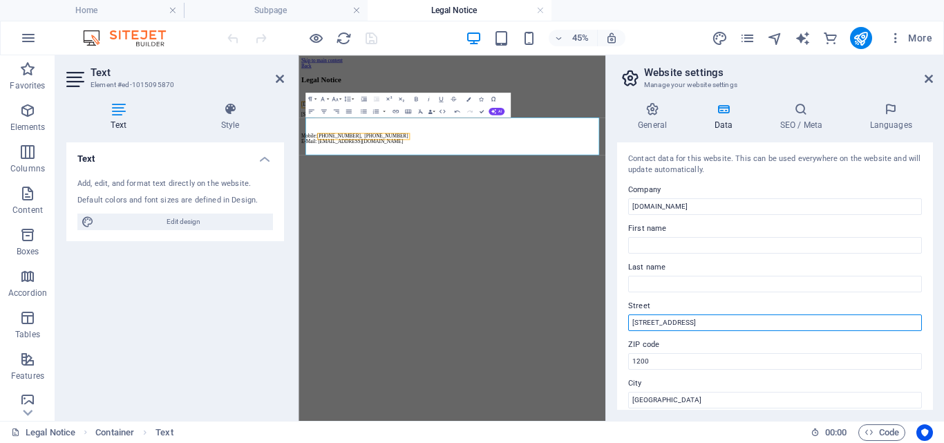
drag, startPoint x: 997, startPoint y: 375, endPoint x: 864, endPoint y: 617, distance: 275.8
drag, startPoint x: 1005, startPoint y: 377, endPoint x: 963, endPoint y: 646, distance: 271.9
type input "1"
type input "[STREET_ADDRESS][PERSON_NAME]"
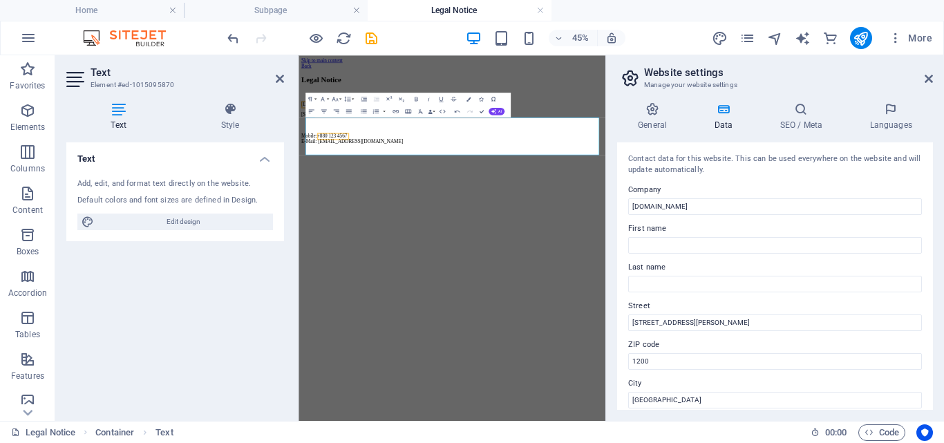
click at [909, 263] on html "Skip to main content Back Legal Notice [DOMAIN_NAME] [STREET_ADDRESS][PERSON_NA…" at bounding box center [639, 159] width 682 height 208
click at [452, 250] on p "Mobile: [PHONE_NUMBER] E-Mail: [EMAIL_ADDRESS][DOMAIN_NAME]" at bounding box center [639, 239] width 671 height 25
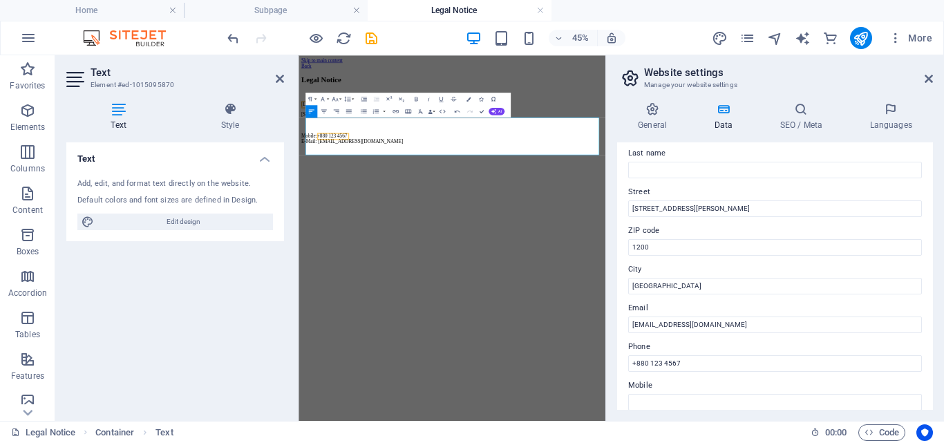
scroll to position [207, 0]
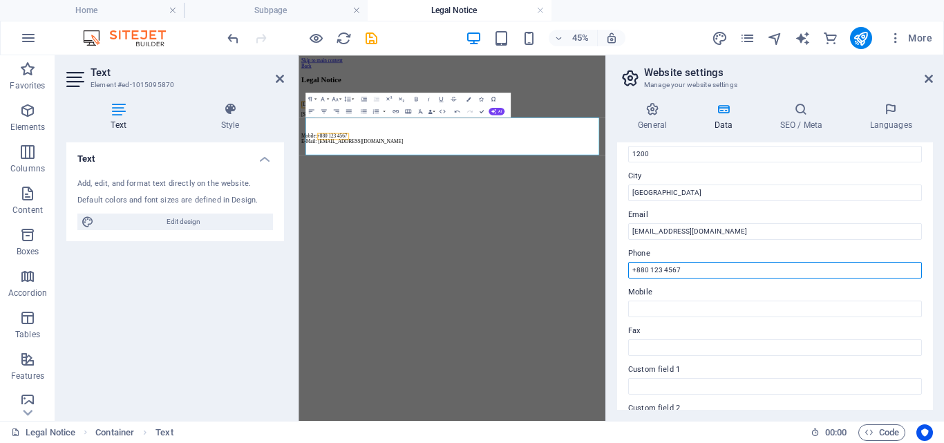
drag, startPoint x: 982, startPoint y: 325, endPoint x: 972, endPoint y: 520, distance: 195.8
drag, startPoint x: 691, startPoint y: 268, endPoint x: 647, endPoint y: 269, distance: 43.5
click at [647, 269] on input "+880 123 4567" at bounding box center [775, 270] width 294 height 17
click at [708, 269] on input "+880 123 4567" at bounding box center [775, 270] width 294 height 17
drag, startPoint x: 1005, startPoint y: 324, endPoint x: 978, endPoint y: 514, distance: 191.8
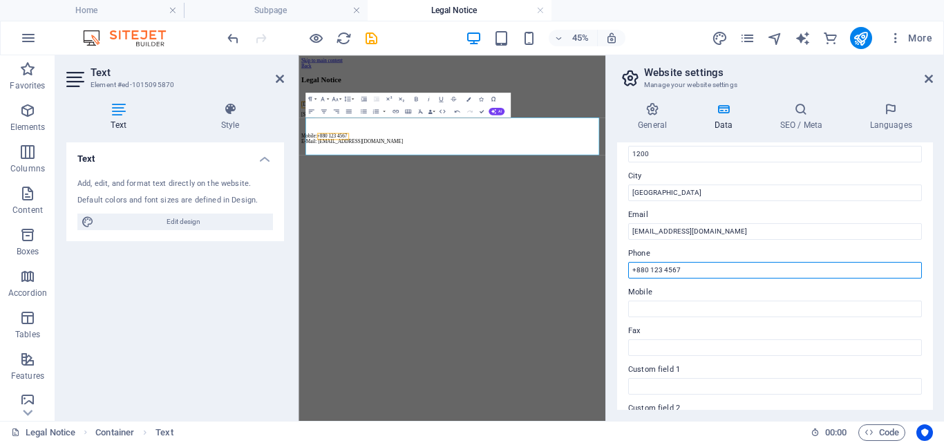
paste input "771-345733"
click at [649, 272] on input "[PHONE_NUMBER]" at bounding box center [775, 270] width 294 height 17
click at [666, 272] on input "+8801771-345733" at bounding box center [775, 270] width 294 height 17
click at [631, 274] on input "[PHONE_NUMBER]" at bounding box center [775, 270] width 294 height 17
drag, startPoint x: 944, startPoint y: 321, endPoint x: 932, endPoint y: 526, distance: 205.6
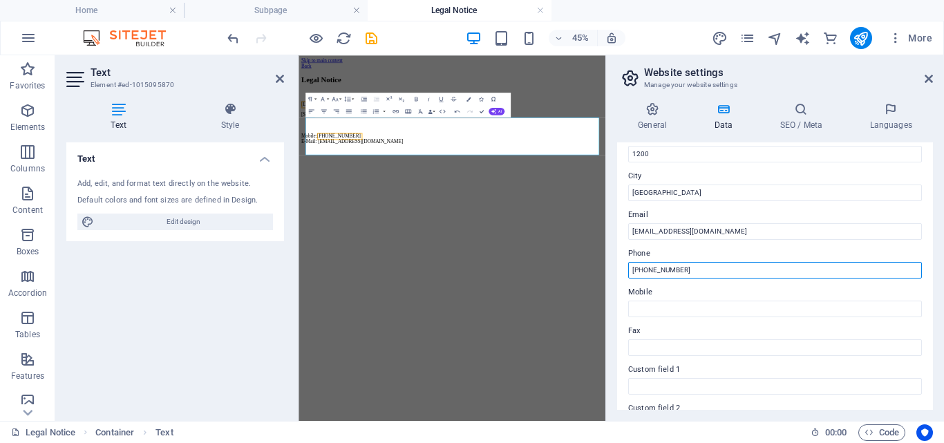
drag, startPoint x: 690, startPoint y: 270, endPoint x: 608, endPoint y: 274, distance: 81.6
click at [608, 274] on aside "Website settings Manage your website settings General Data SEO / Meta Languages…" at bounding box center [774, 237] width 339 height 365
click at [630, 271] on input "[PHONE_NUMBER]" at bounding box center [775, 270] width 294 height 17
paste input "[PHONE_NUMBER]"
click at [685, 270] on input "[PHONE_NUMBER], [PHONE_NUMBER]" at bounding box center [775, 270] width 294 height 17
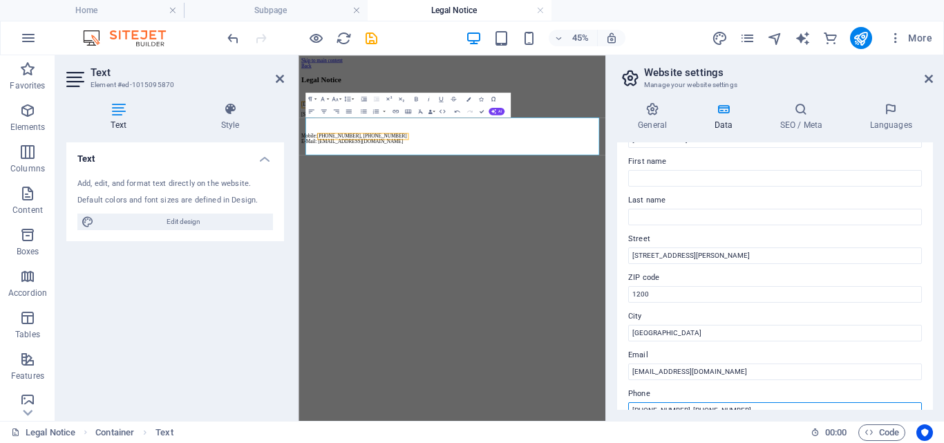
scroll to position [0, 0]
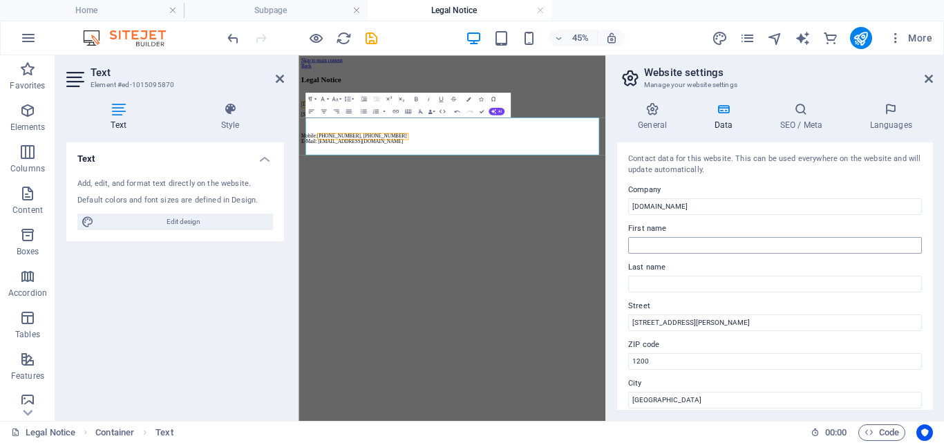
type input "[PHONE_NUMBER], [PHONE_NUMBER]"
click at [754, 242] on input "First name" at bounding box center [775, 245] width 294 height 17
click at [929, 76] on icon at bounding box center [928, 78] width 8 height 11
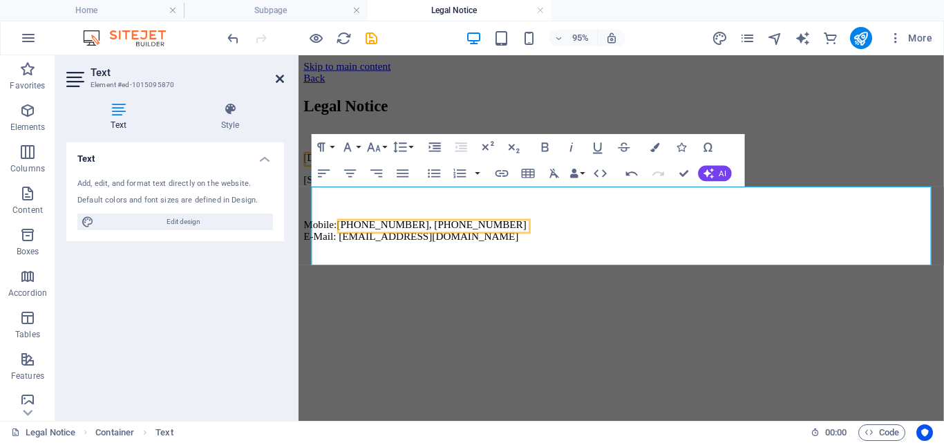
click at [280, 82] on icon at bounding box center [280, 78] width 8 height 11
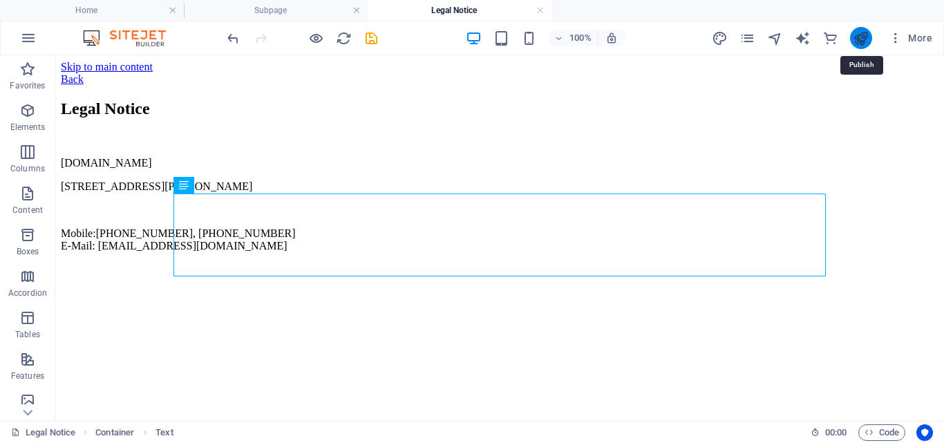
click at [865, 39] on icon "publish" at bounding box center [861, 38] width 16 height 16
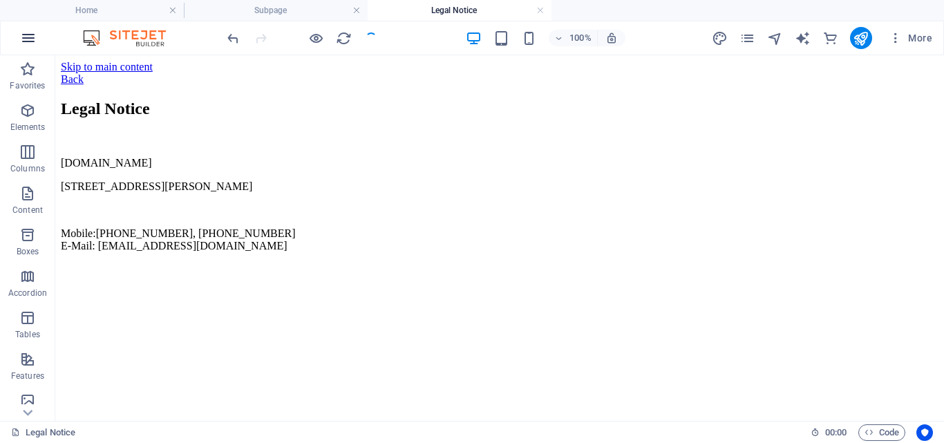
click at [31, 37] on icon "button" at bounding box center [28, 38] width 17 height 17
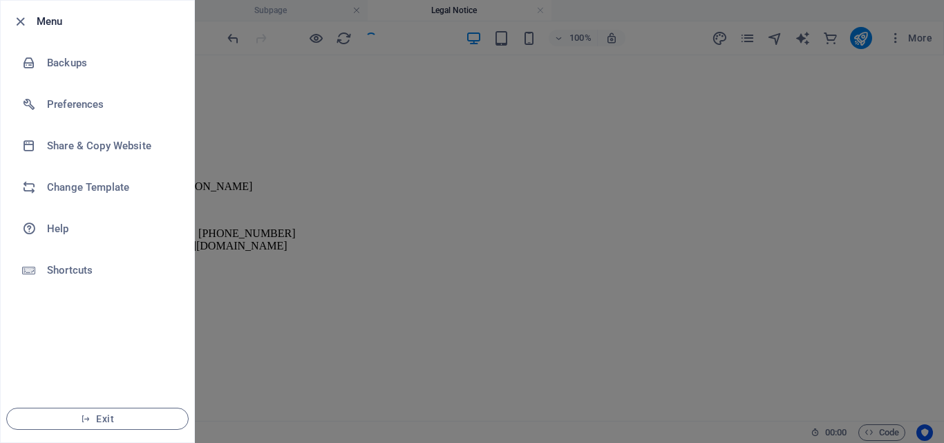
click at [298, 198] on div at bounding box center [472, 221] width 944 height 443
